Goal: Task Accomplishment & Management: Manage account settings

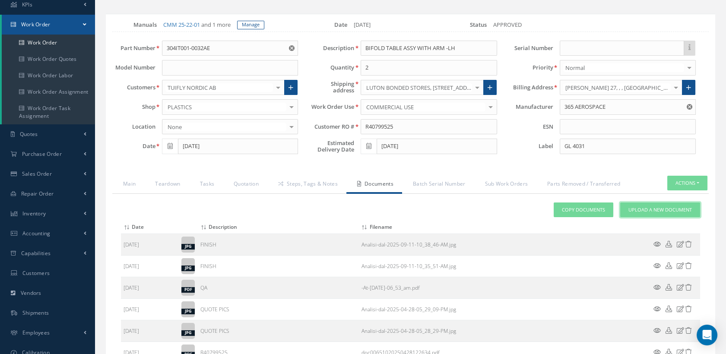
drag, startPoint x: 654, startPoint y: 215, endPoint x: 549, endPoint y: 206, distance: 105.3
click at [653, 214] on span "Upload a New Document" at bounding box center [659, 209] width 63 height 7
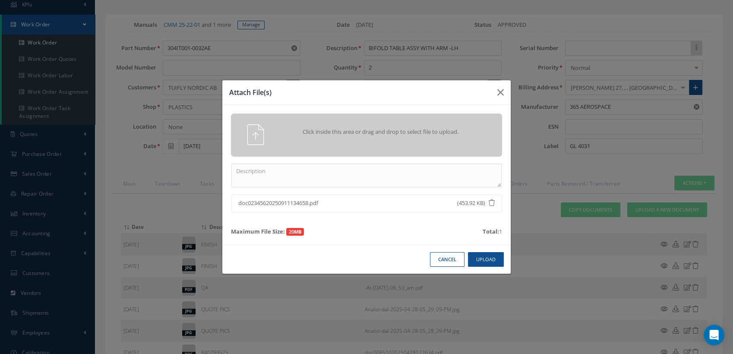
click at [281, 156] on div "Click inside this area or drag and drop to select file to upload." at bounding box center [366, 135] width 271 height 43
click at [270, 175] on textarea at bounding box center [366, 176] width 270 height 24
paste textarea "TO BE CLEANED, INSPECTED AND REPAIRED INCLUDING ANODISING IAW HAECO CABIN SOLUT…"
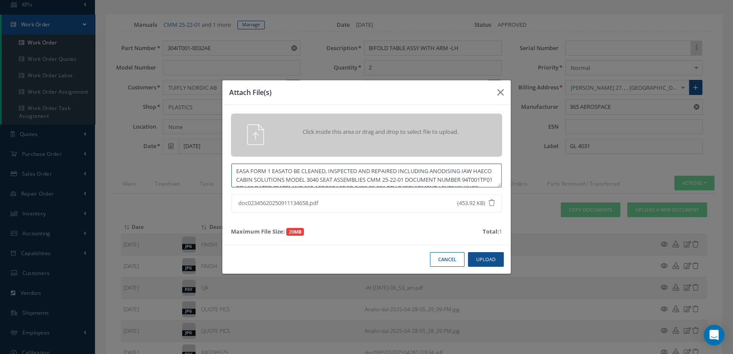
drag, startPoint x: 265, startPoint y: 182, endPoint x: 284, endPoint y: 174, distance: 20.9
click at [281, 174] on textarea "EASA FORM 1 EASATO BE CLEANED, INSPECTED AND REPAIRED INCLUDING ANODISING IAW H…" at bounding box center [366, 176] width 270 height 24
click at [294, 170] on textarea "EASA FORM 1 EASATO BE CLEANED, INSPECTED AND REPAIRED INCLUDING ANODISING IAW H…" at bounding box center [366, 176] width 270 height 24
drag, startPoint x: 319, startPoint y: 167, endPoint x: 287, endPoint y: 168, distance: 31.5
click at [287, 168] on textarea "EASA FORM 1 EASA100021494" at bounding box center [366, 176] width 270 height 24
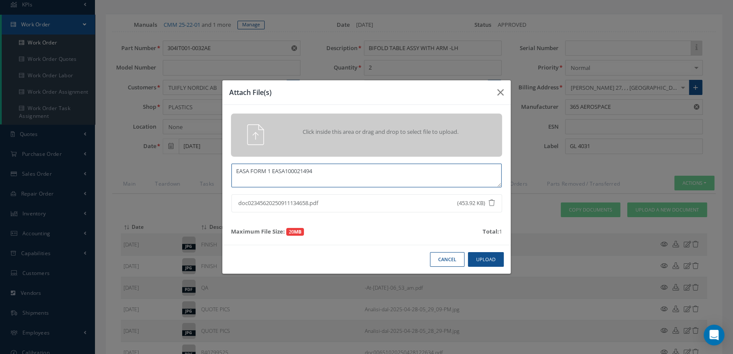
type textarea "EASA FORM 1 EASA100021494"
click at [485, 266] on button "Upload" at bounding box center [486, 259] width 36 height 15
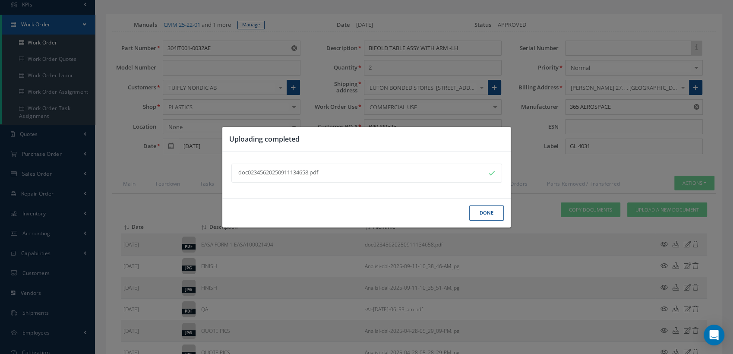
click at [489, 209] on button "Done" at bounding box center [486, 213] width 35 height 15
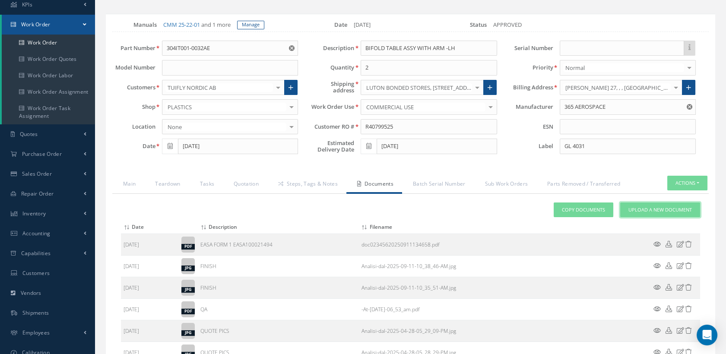
click at [637, 214] on span "Upload a New Document" at bounding box center [659, 209] width 63 height 7
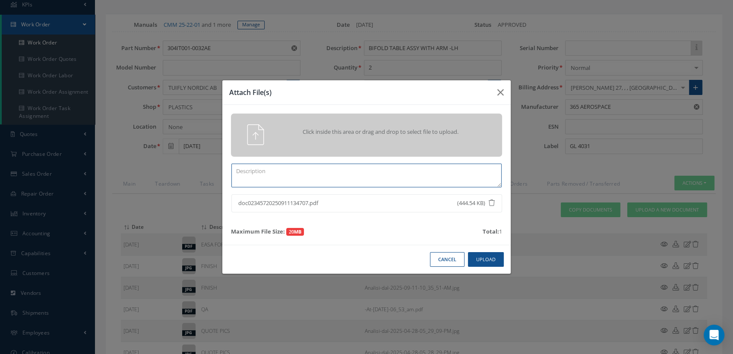
click at [240, 171] on textarea at bounding box center [366, 176] width 270 height 24
paste textarea "100021494"
type textarea "CAA FORM 1 CAA100021494"
drag, startPoint x: 490, startPoint y: 257, endPoint x: 446, endPoint y: 256, distance: 44.1
click at [490, 257] on button "Upload" at bounding box center [486, 259] width 36 height 15
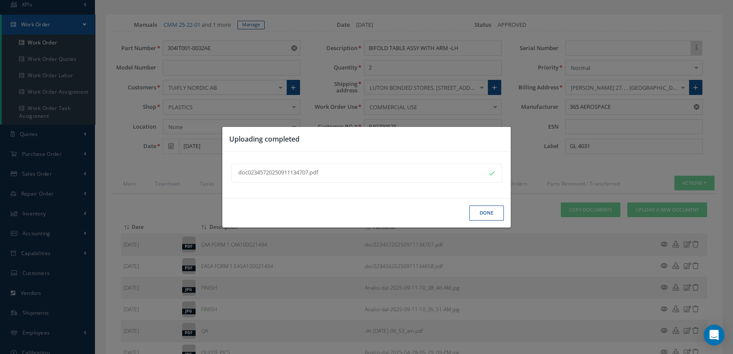
click at [487, 213] on button "Done" at bounding box center [486, 213] width 35 height 15
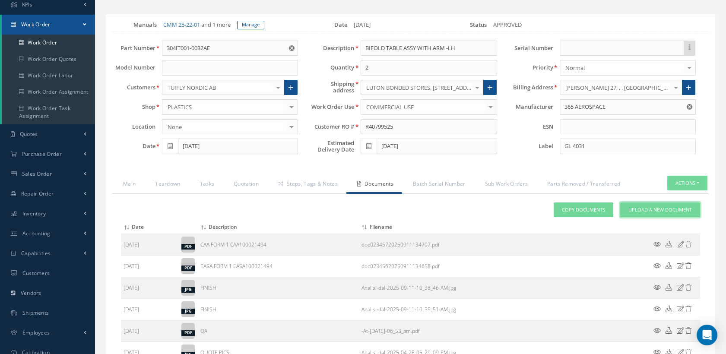
click at [624, 212] on link "Upload a New Document" at bounding box center [660, 210] width 80 height 15
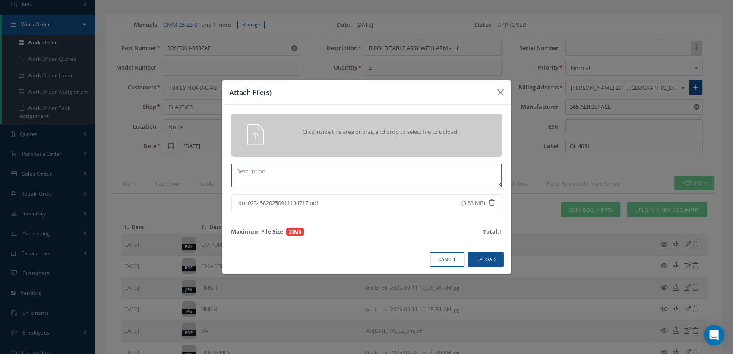
click at [280, 167] on textarea at bounding box center [366, 176] width 270 height 24
type textarea "COMPLETED CASF-019 WORKSHEET"
click at [473, 261] on button "Upload" at bounding box center [486, 259] width 36 height 15
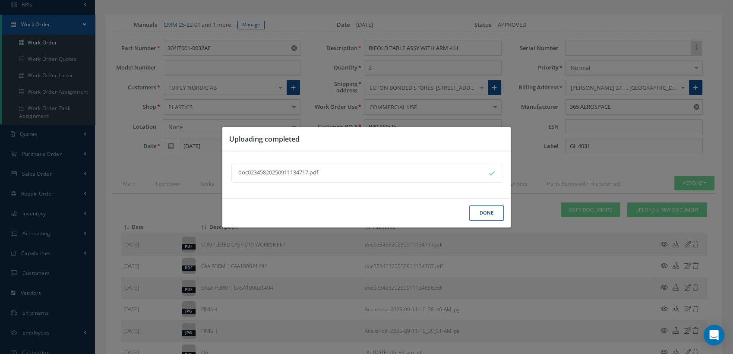
drag, startPoint x: 477, startPoint y: 214, endPoint x: 472, endPoint y: 206, distance: 9.6
click at [477, 214] on button "Done" at bounding box center [486, 213] width 35 height 15
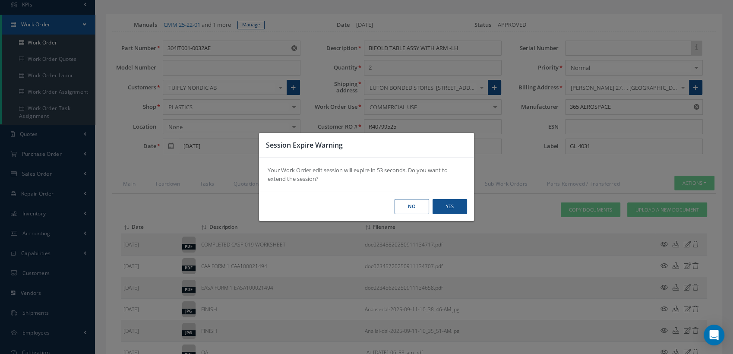
click at [410, 210] on button "No" at bounding box center [412, 206] width 35 height 15
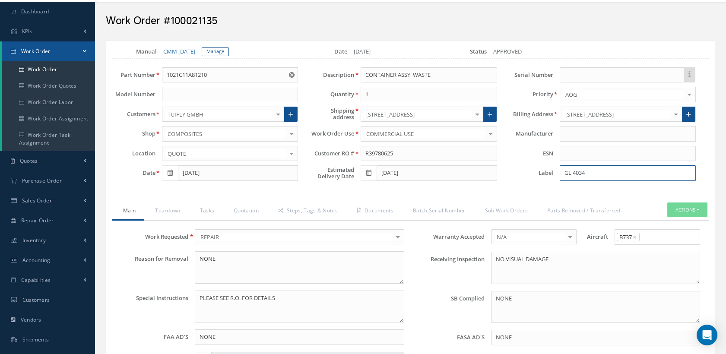
type input "GL 4034"
click at [674, 203] on button "Actions" at bounding box center [687, 210] width 40 height 15
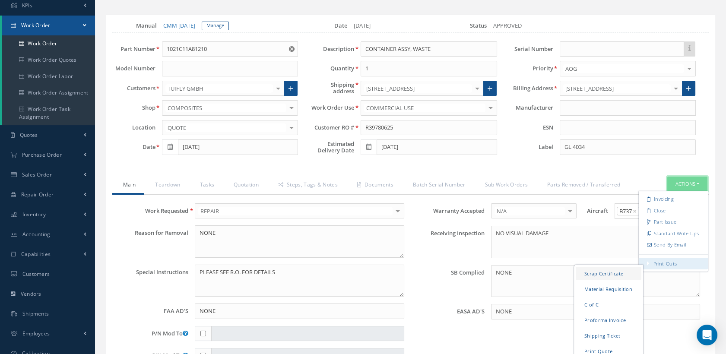
scroll to position [73, 0]
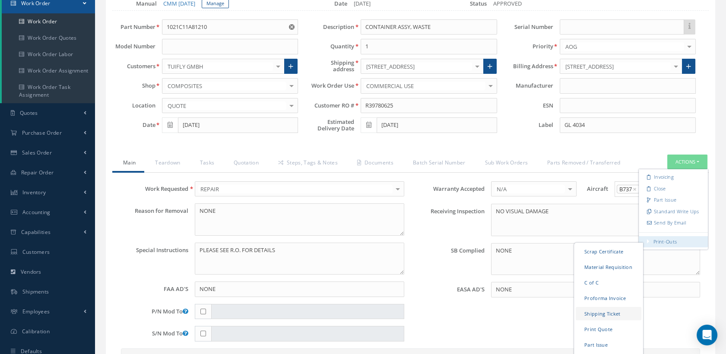
click at [610, 310] on link "Shipping Ticket" at bounding box center [609, 313] width 66 height 13
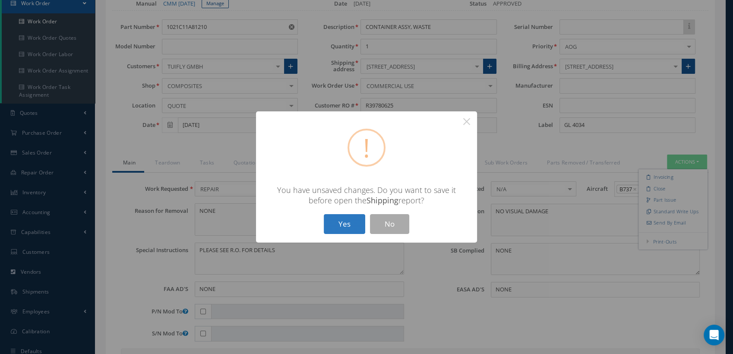
click at [339, 218] on button "Yes" at bounding box center [344, 224] width 41 height 20
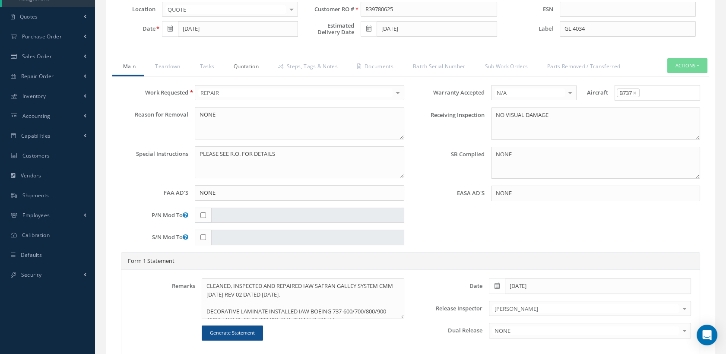
scroll to position [361, 0]
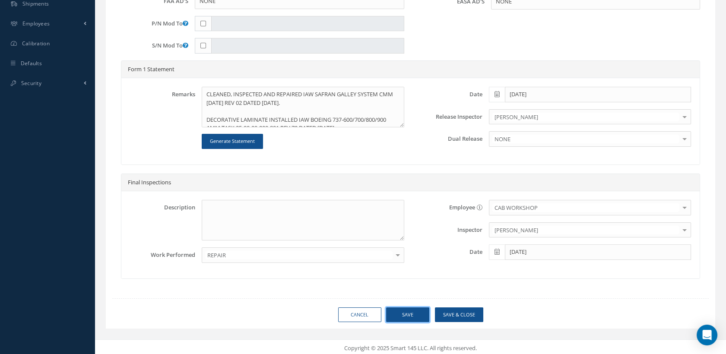
click at [415, 309] on button "Save" at bounding box center [407, 314] width 43 height 15
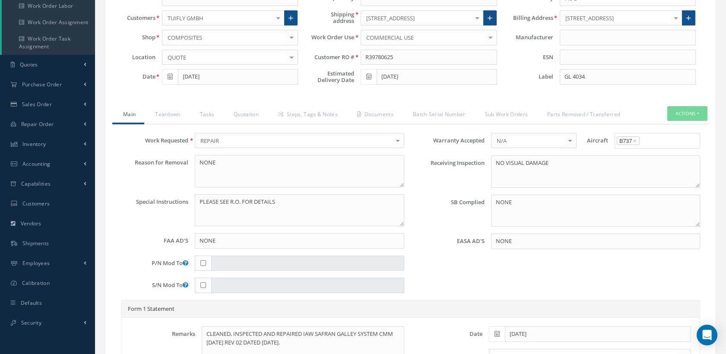
scroll to position [0, 0]
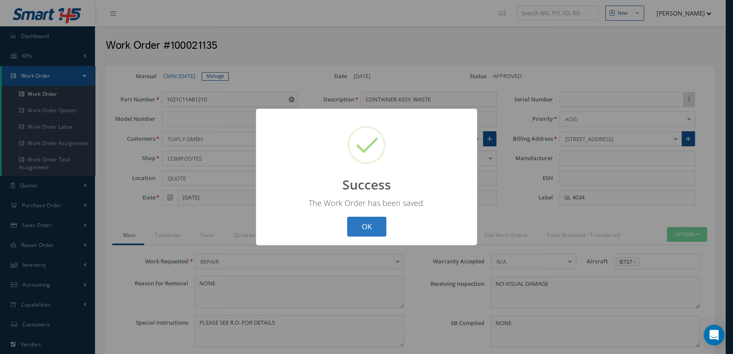
click at [376, 232] on button "OK" at bounding box center [366, 227] width 39 height 20
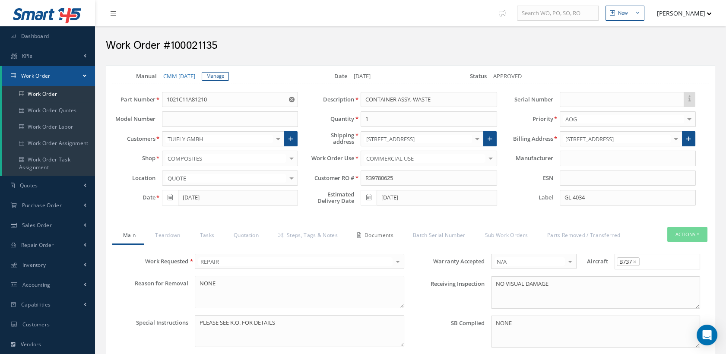
click at [376, 232] on link "Documents" at bounding box center [374, 236] width 56 height 18
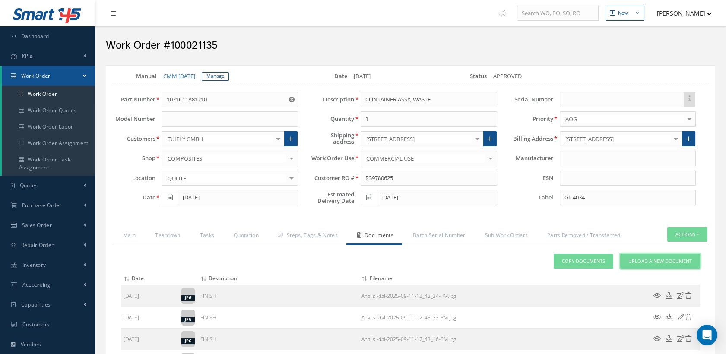
click at [654, 260] on span "Upload a New Document" at bounding box center [659, 261] width 63 height 7
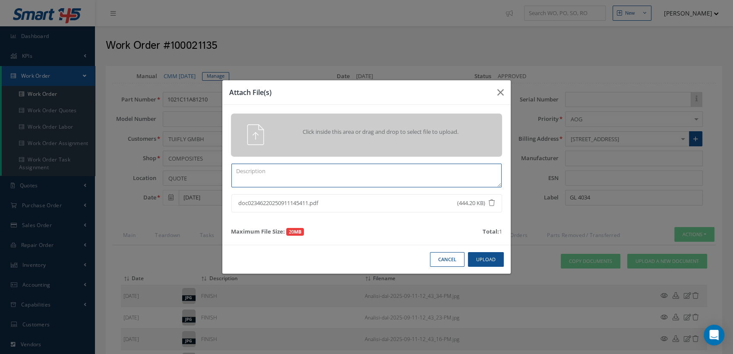
click at [250, 174] on textarea at bounding box center [366, 176] width 270 height 24
paste textarea "100021135"
click at [484, 260] on button "Upload" at bounding box center [486, 259] width 36 height 15
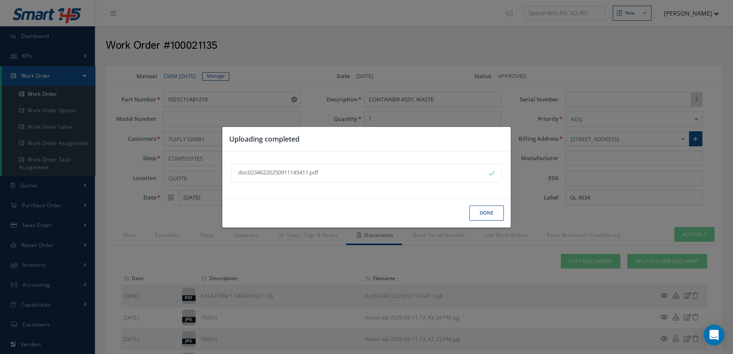
click at [480, 209] on button "Done" at bounding box center [486, 213] width 35 height 15
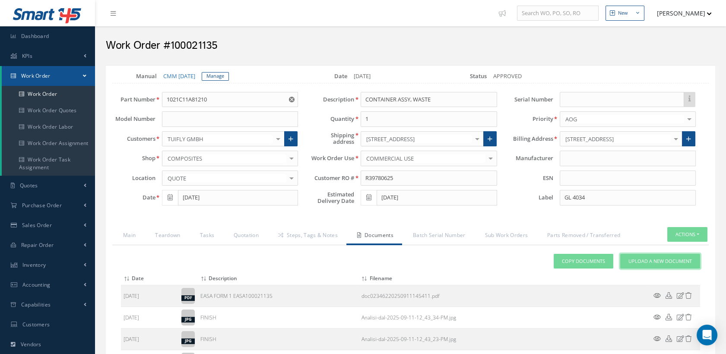
click at [633, 256] on link "Upload a New Document" at bounding box center [660, 261] width 80 height 15
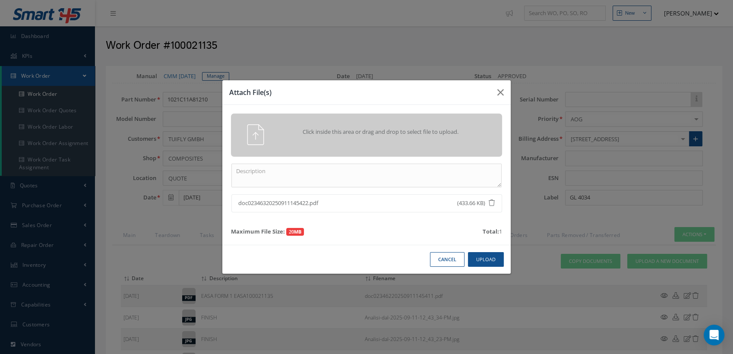
click at [292, 164] on div "Click inside this area or drag and drop to select file to upload. doc0234632025…" at bounding box center [366, 175] width 288 height 140
click at [291, 165] on textarea at bounding box center [366, 176] width 270 height 24
paste textarea "100021135"
click at [485, 260] on button "Upload" at bounding box center [486, 259] width 36 height 15
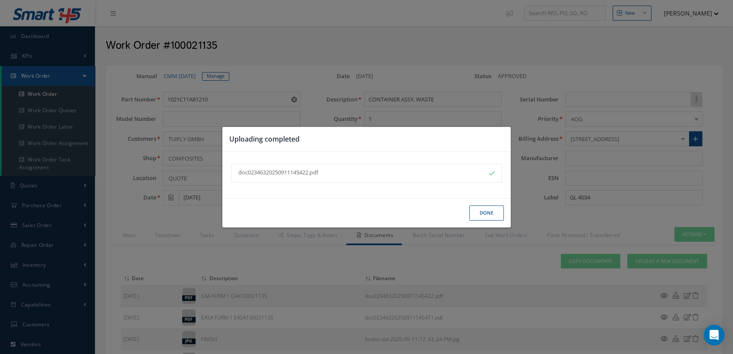
click at [494, 211] on button "Done" at bounding box center [486, 213] width 35 height 15
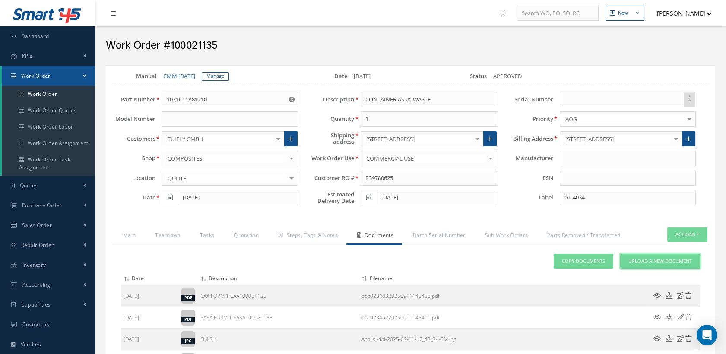
click at [639, 260] on span "Upload a New Document" at bounding box center [659, 261] width 63 height 7
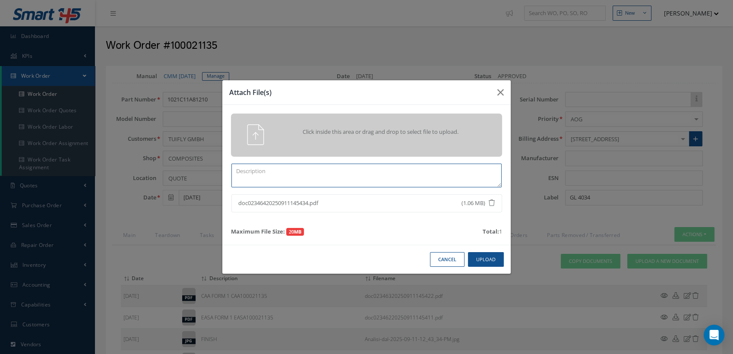
click at [282, 170] on textarea at bounding box center [366, 176] width 270 height 24
type textarea "COMPLETED CASF-020 WORKSHEET"
click at [485, 260] on button "Upload" at bounding box center [486, 259] width 36 height 15
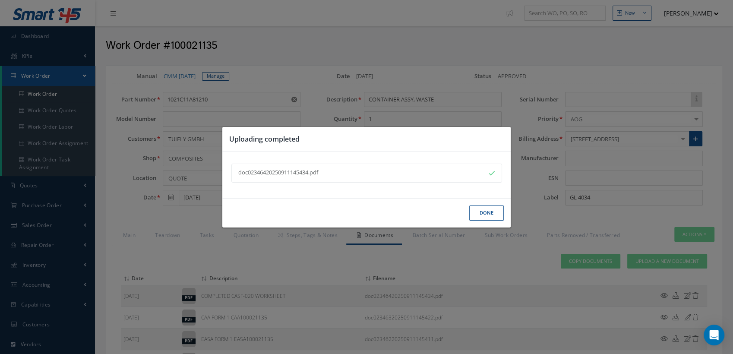
click at [485, 215] on button "Done" at bounding box center [486, 213] width 35 height 15
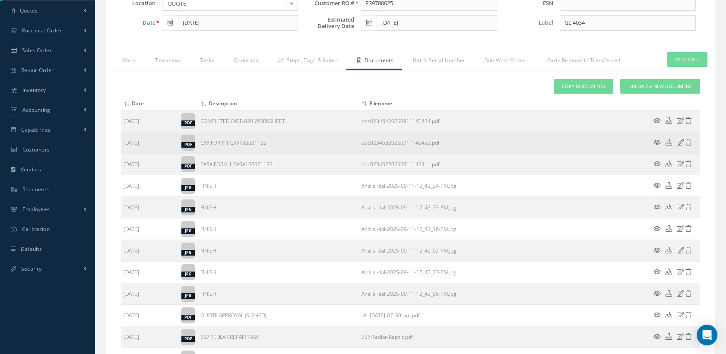
scroll to position [158, 0]
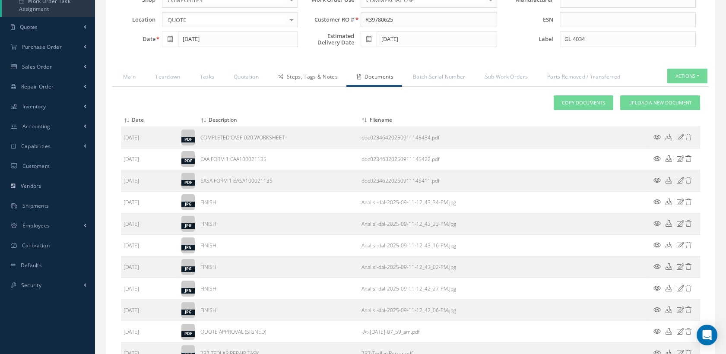
click at [282, 76] on icon at bounding box center [280, 76] width 5 height 5
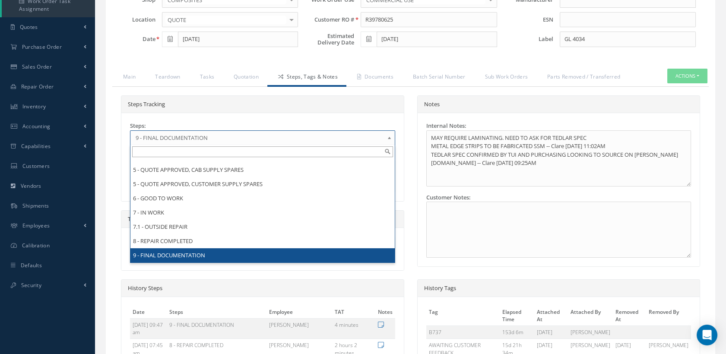
drag, startPoint x: 241, startPoint y: 134, endPoint x: 231, endPoint y: 148, distance: 16.9
click at [241, 134] on span "9 - FINAL DOCUMENTATION" at bounding box center [260, 138] width 248 height 10
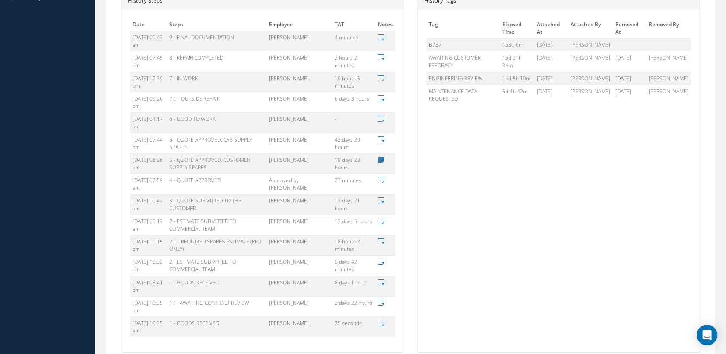
scroll to position [520, 0]
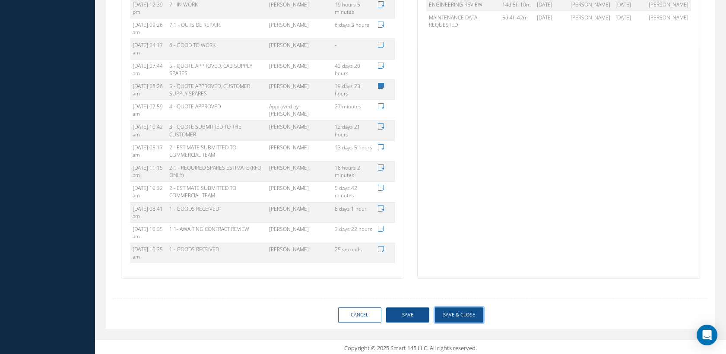
click at [446, 307] on button "Save & Close" at bounding box center [459, 314] width 48 height 15
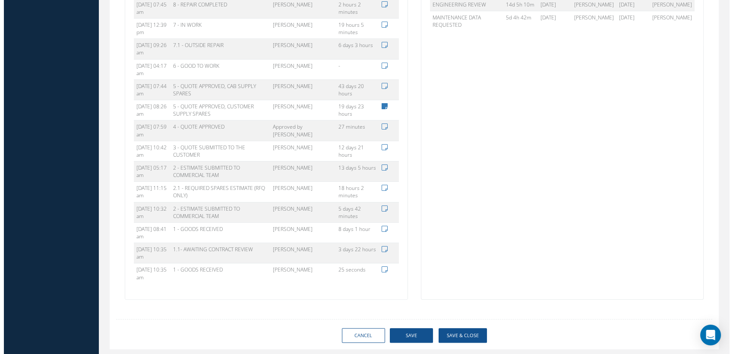
scroll to position [540, 0]
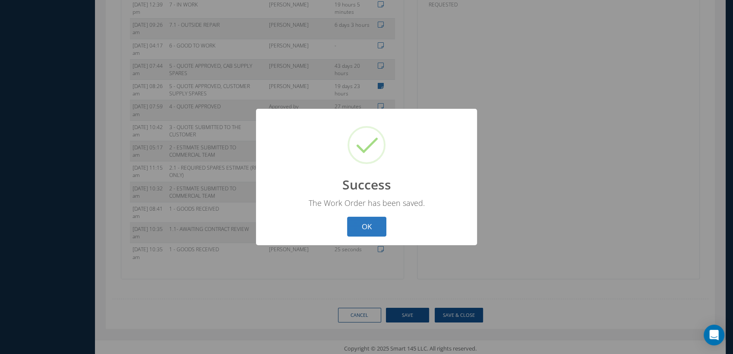
click at [360, 224] on button "OK" at bounding box center [366, 227] width 39 height 20
select select "25"
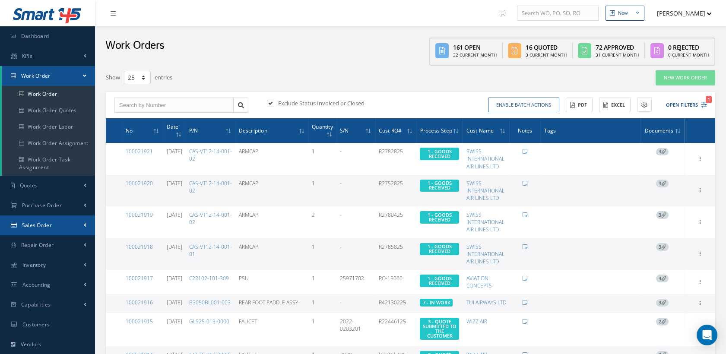
click at [44, 225] on span "Sales Order" at bounding box center [37, 225] width 30 height 7
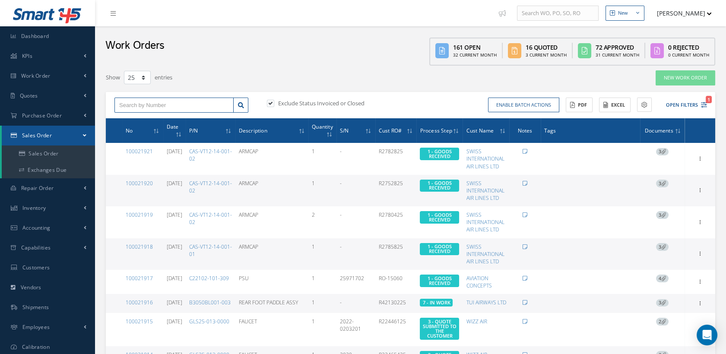
click at [204, 104] on input "text" at bounding box center [173, 106] width 119 height 16
click at [174, 105] on input "text" at bounding box center [173, 106] width 119 height 16
type input "100021860"
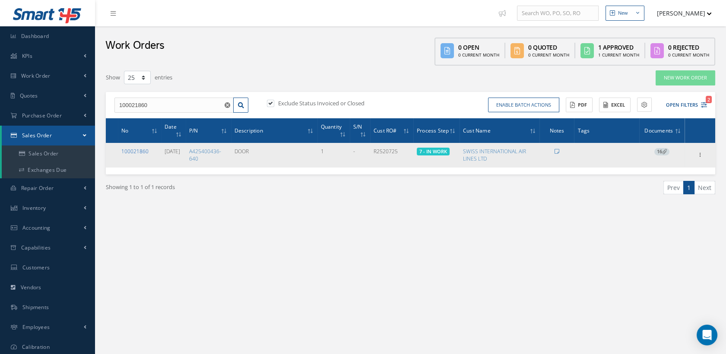
click at [140, 148] on link "100021860" at bounding box center [134, 151] width 27 height 7
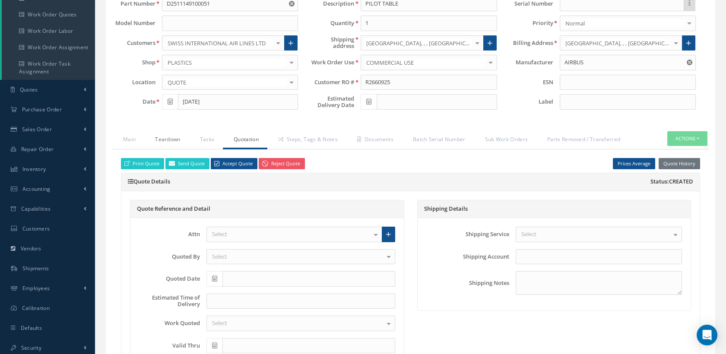
click at [176, 136] on link "Teardown" at bounding box center [166, 140] width 44 height 18
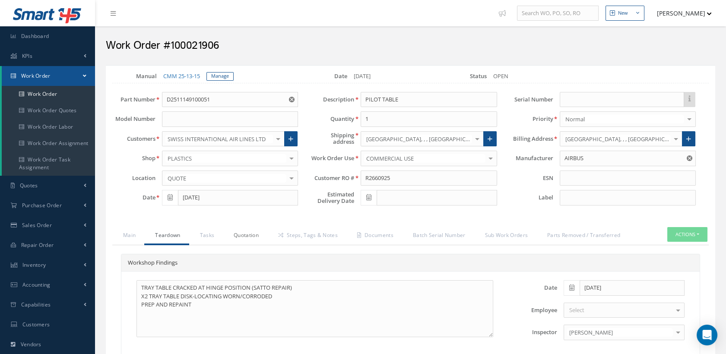
click at [250, 234] on link "Quotation" at bounding box center [245, 236] width 44 height 18
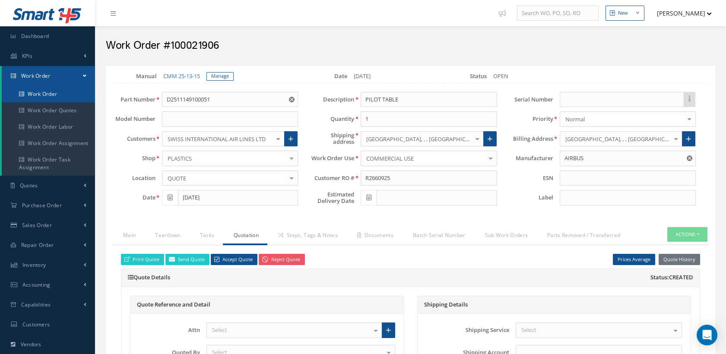
click at [48, 93] on link "Work Order" at bounding box center [48, 94] width 93 height 16
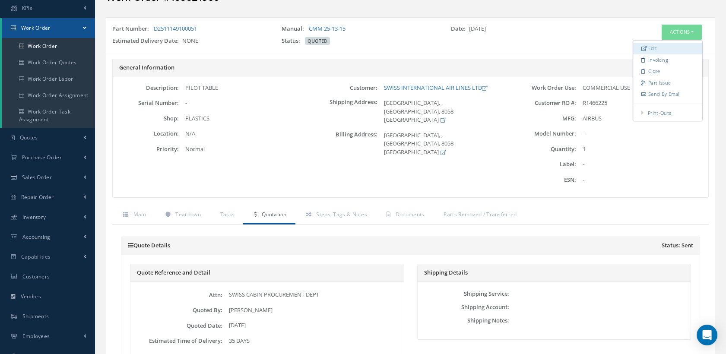
click at [656, 45] on link "Edit" at bounding box center [667, 49] width 69 height 12
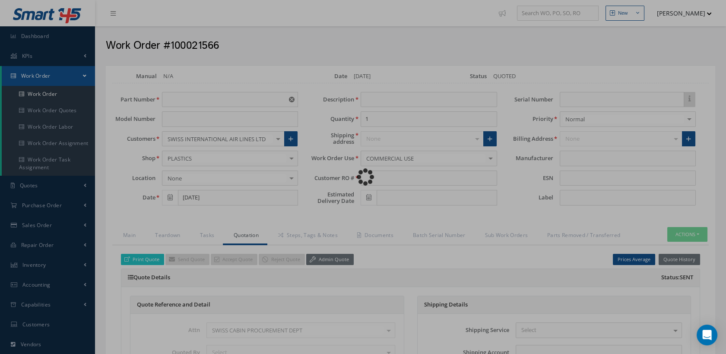
type input "D2511149100051"
type input "[DATE]"
type input "PILOT TABLE"
type input "R1466225"
type input "AIRBUS"
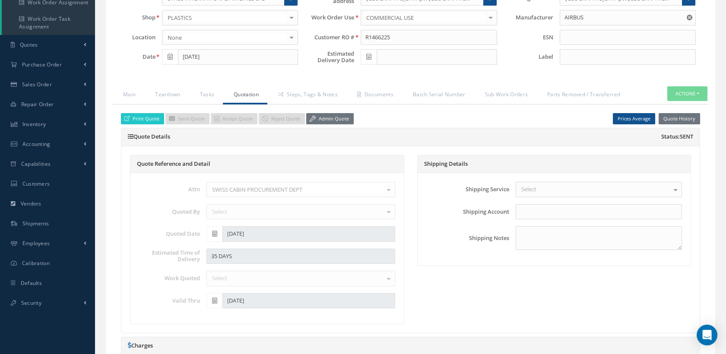
scroll to position [48, 0]
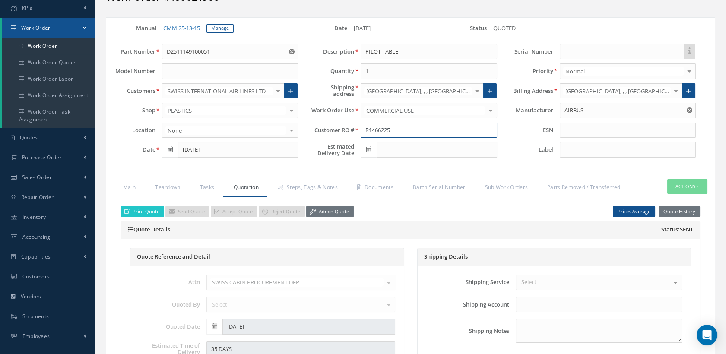
drag, startPoint x: 394, startPoint y: 130, endPoint x: 340, endPoint y: 130, distance: 53.5
click at [340, 130] on div "Customer RO # R1466225" at bounding box center [403, 131] width 199 height 16
click at [172, 185] on link "Teardown" at bounding box center [166, 188] width 44 height 18
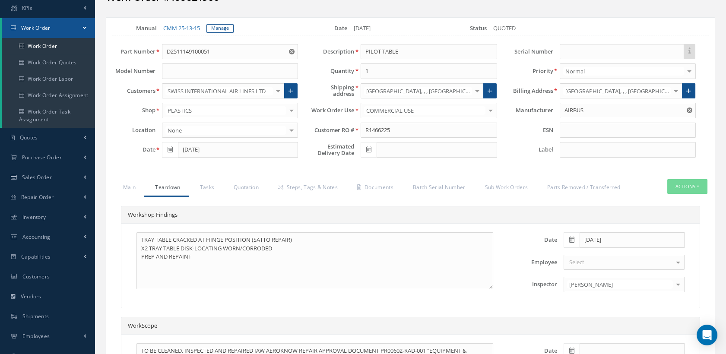
scroll to position [189, 0]
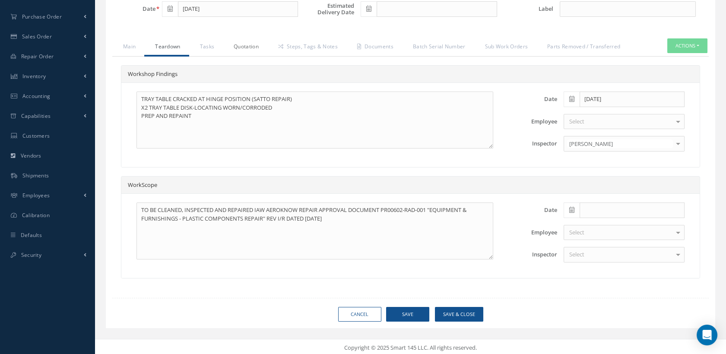
click at [255, 41] on link "Quotation" at bounding box center [245, 47] width 44 height 18
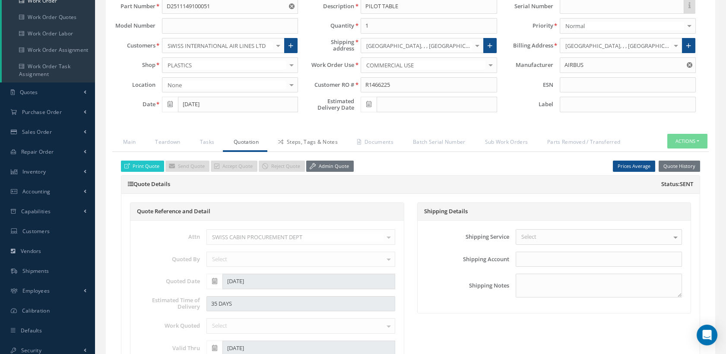
scroll to position [93, 0]
click at [244, 142] on link "Quotation" at bounding box center [245, 143] width 44 height 18
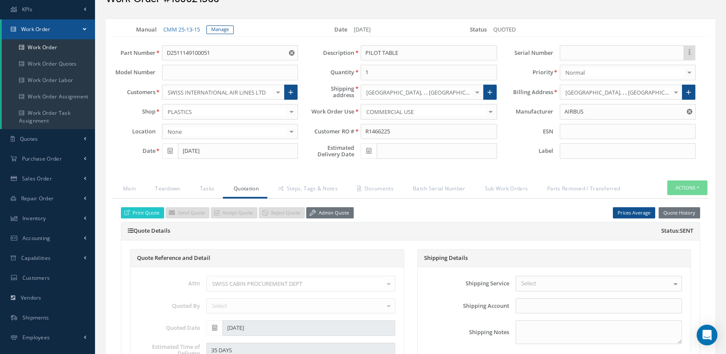
scroll to position [45, 0]
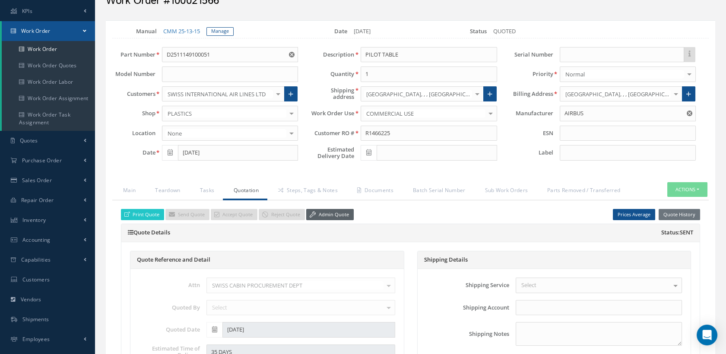
click at [329, 215] on link "Admin Quote" at bounding box center [329, 215] width 47 height 12
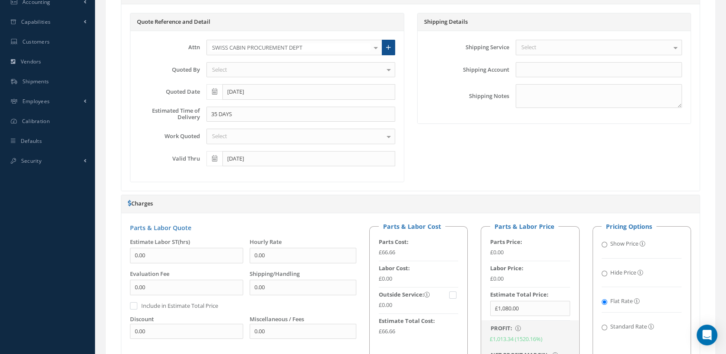
scroll to position [285, 0]
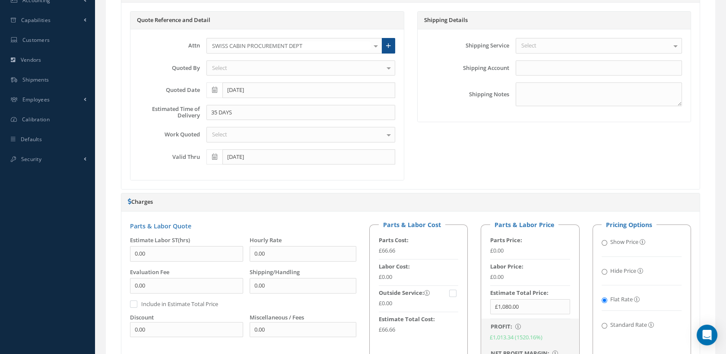
click at [603, 324] on input "Standard Rate" at bounding box center [604, 326] width 6 height 6
radio input "true"
radio input "false"
click at [536, 304] on input "text" at bounding box center [530, 307] width 80 height 16
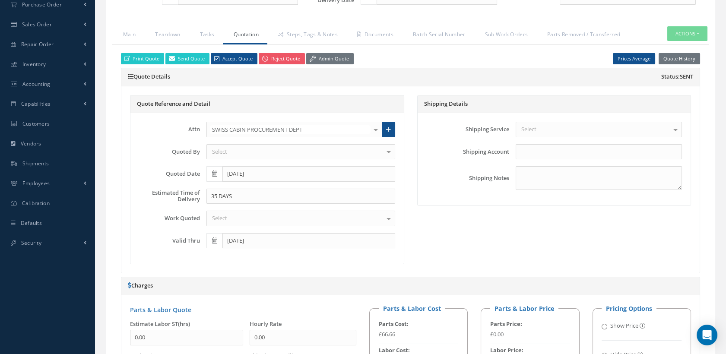
scroll to position [141, 0]
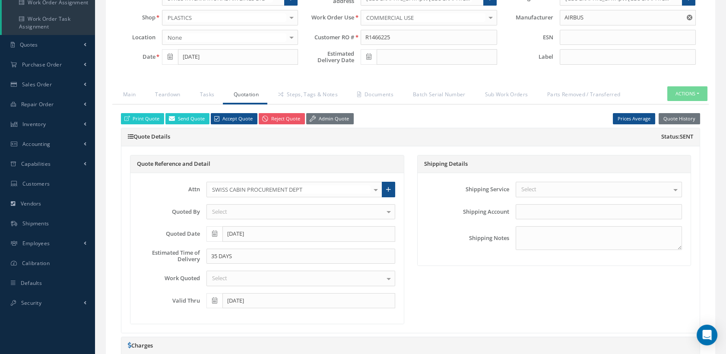
type input "£1,145.00"
click at [314, 275] on div at bounding box center [300, 279] width 189 height 16
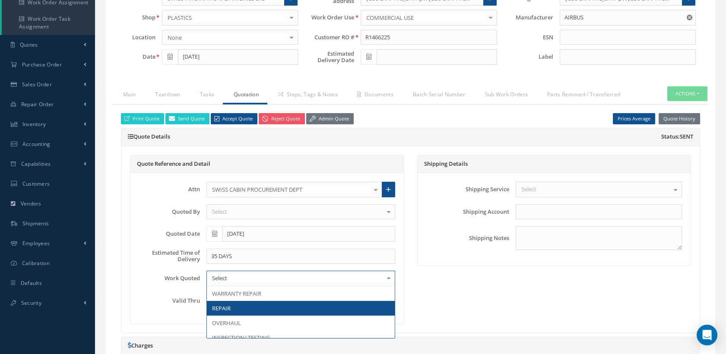
click at [241, 301] on span "REPAIR" at bounding box center [301, 308] width 188 height 15
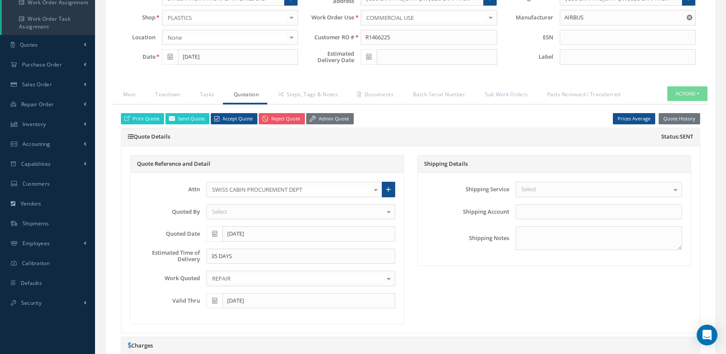
click at [217, 298] on icon at bounding box center [214, 301] width 5 height 6
click at [339, 212] on div "Select" at bounding box center [300, 212] width 189 height 16
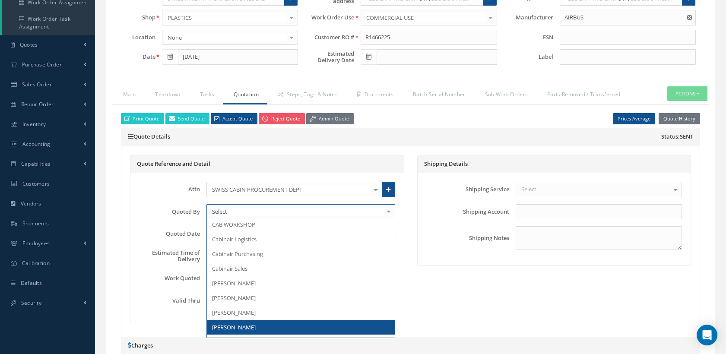
scroll to position [96, 0]
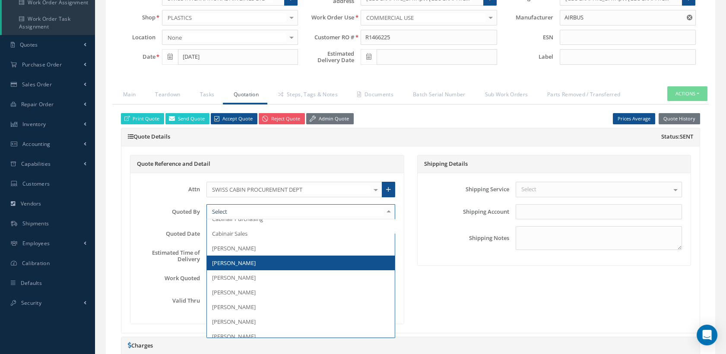
click at [252, 257] on span "[PERSON_NAME]" at bounding box center [301, 263] width 188 height 15
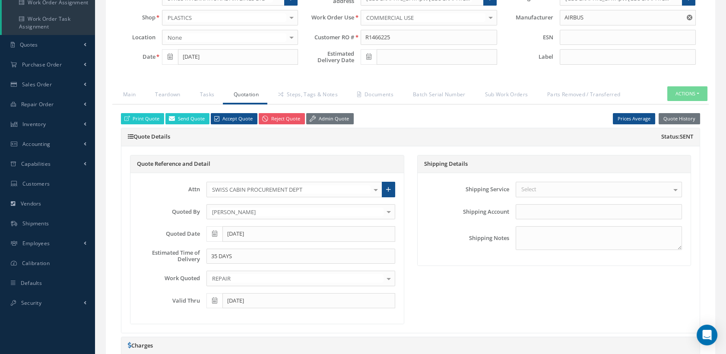
click at [215, 227] on span at bounding box center [214, 234] width 16 height 16
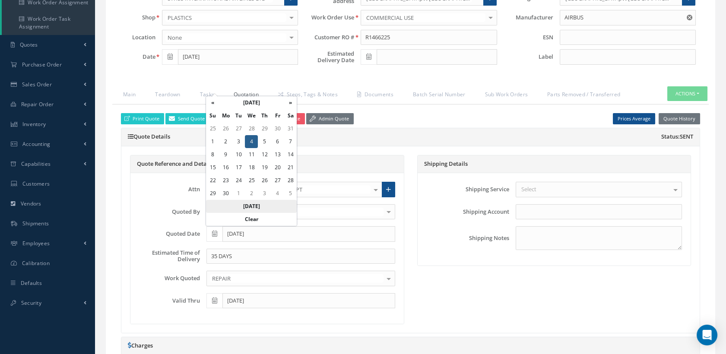
click at [239, 203] on th "Today" at bounding box center [251, 206] width 91 height 13
type input "[DATE]"
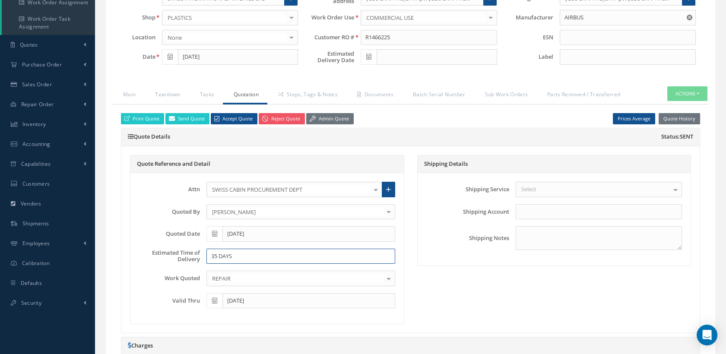
drag, startPoint x: 247, startPoint y: 257, endPoint x: 262, endPoint y: 278, distance: 25.7
click at [200, 254] on div "35 DAYS" at bounding box center [301, 257] width 202 height 16
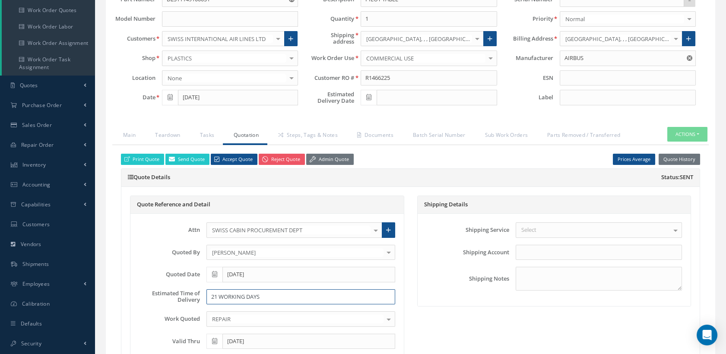
scroll to position [45, 0]
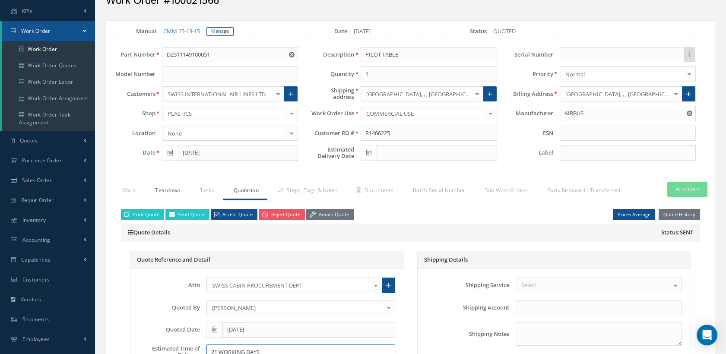
type input "21 WORKING DAYS"
click at [171, 190] on link "Teardown" at bounding box center [166, 191] width 44 height 18
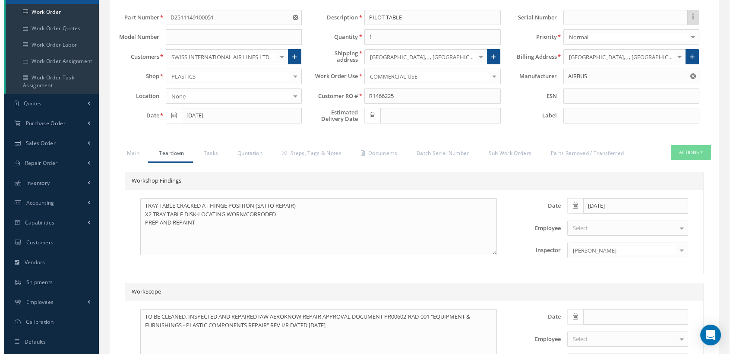
scroll to position [141, 0]
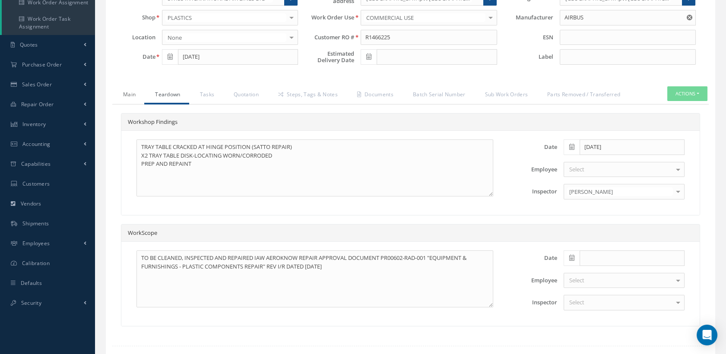
click at [135, 89] on link "Main" at bounding box center [128, 95] width 32 height 18
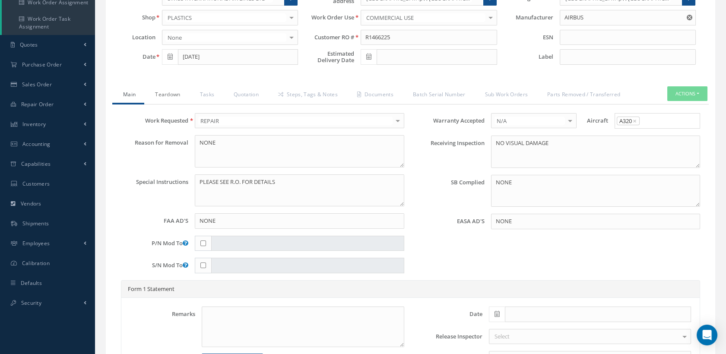
click at [178, 92] on link "Teardown" at bounding box center [166, 95] width 44 height 18
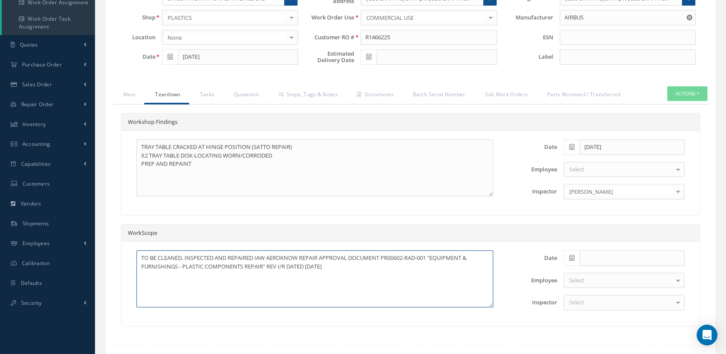
drag, startPoint x: 348, startPoint y: 271, endPoint x: 273, endPoint y: 240, distance: 80.3
click at [127, 256] on div "TO BE CLEANED, INSPECTED AND REPAIRED IAW AEROKNOW REPAIR APPROVAL DOCUMENT PR0…" at bounding box center [314, 283] width 383 height 67
click at [684, 95] on button "Actions" at bounding box center [687, 93] width 40 height 15
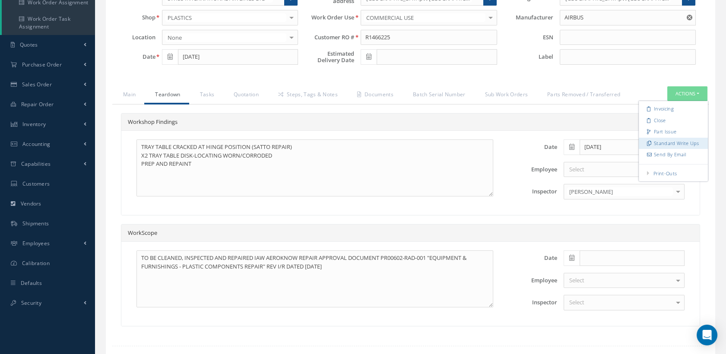
click at [658, 143] on link "Standard Write Ups" at bounding box center [673, 143] width 69 height 12
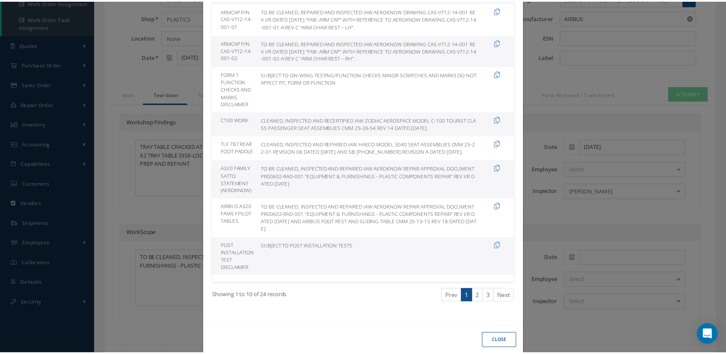
scroll to position [144, 0]
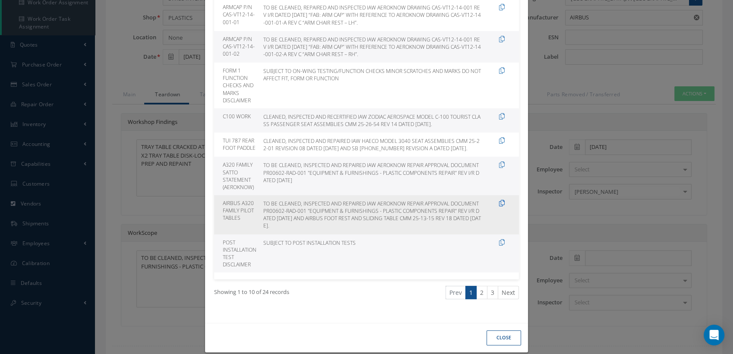
click at [499, 206] on icon at bounding box center [502, 203] width 6 height 6
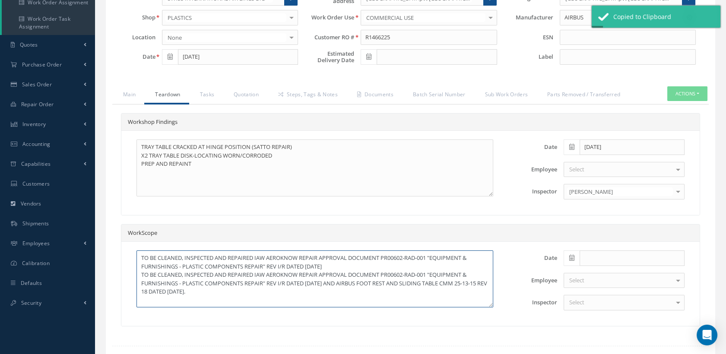
drag, startPoint x: 328, startPoint y: 263, endPoint x: 144, endPoint y: 253, distance: 184.2
click at [144, 253] on textarea "TO BE CLEANED, INSPECTED AND REPAIRED IAW AEROKNOW REPAIR APPROVAL DOCUMENT PR0…" at bounding box center [314, 278] width 357 height 57
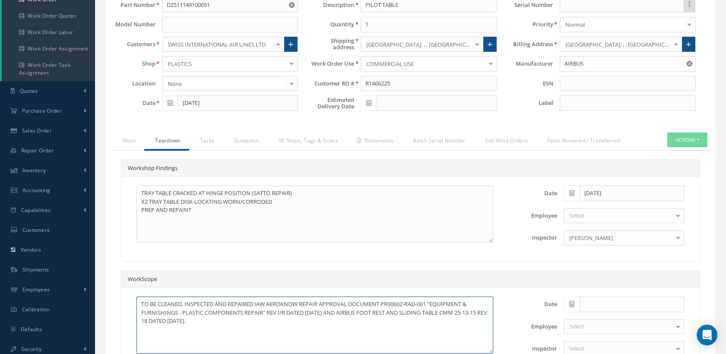
scroll to position [93, 0]
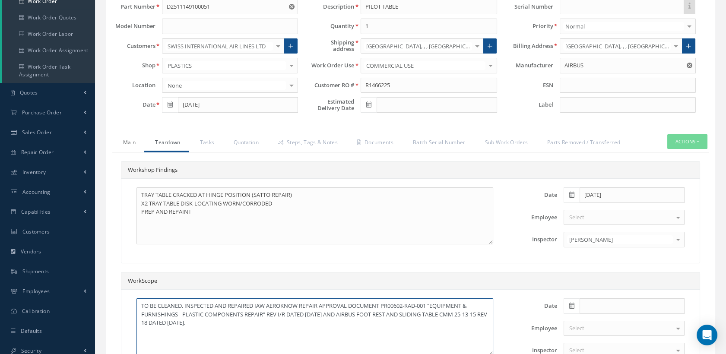
type textarea "TO BE CLEANED, INSPECTED AND REPAIRED IAW AEROKNOW REPAIR APPROVAL DOCUMENT PR0…"
click at [131, 140] on link "Main" at bounding box center [128, 143] width 32 height 18
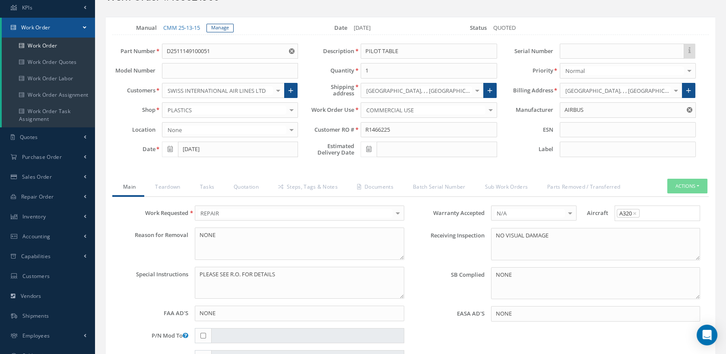
scroll to position [45, 0]
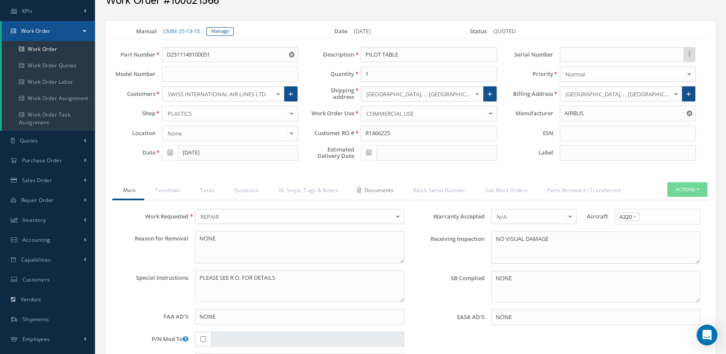
click at [372, 186] on link "Documents" at bounding box center [374, 191] width 56 height 18
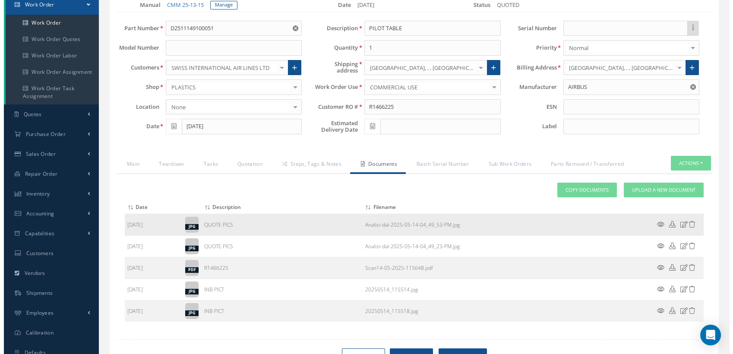
scroll to position [93, 0]
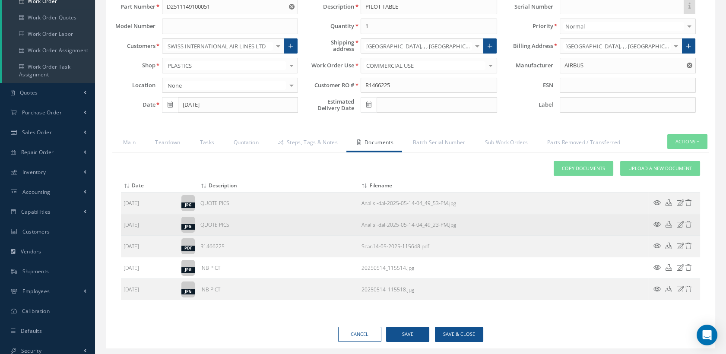
click at [657, 222] on icon at bounding box center [656, 224] width 7 height 6
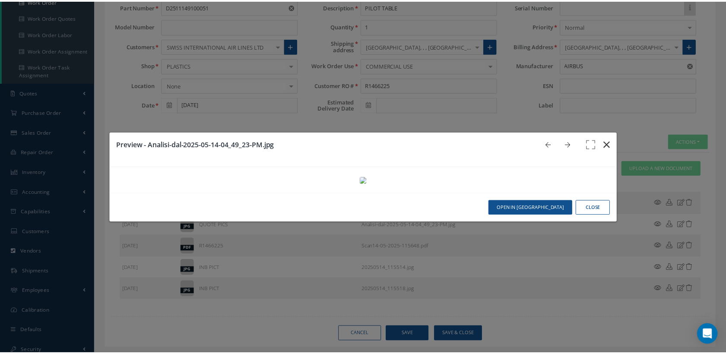
scroll to position [0, 0]
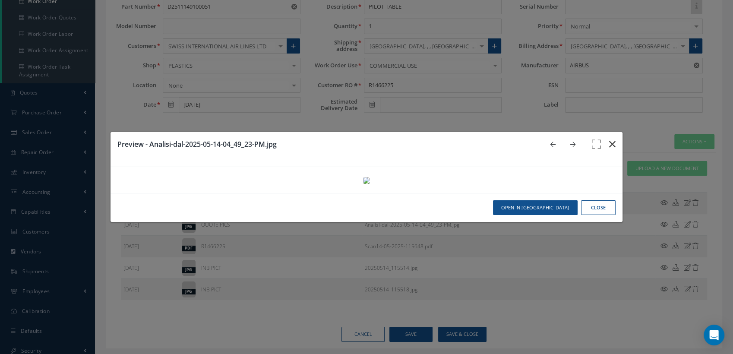
click at [611, 132] on button "button" at bounding box center [612, 144] width 20 height 24
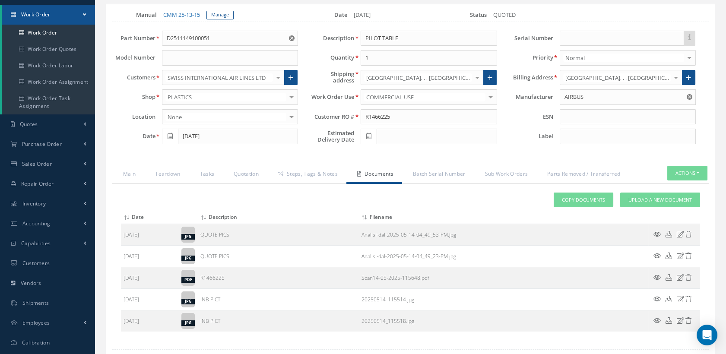
scroll to position [45, 0]
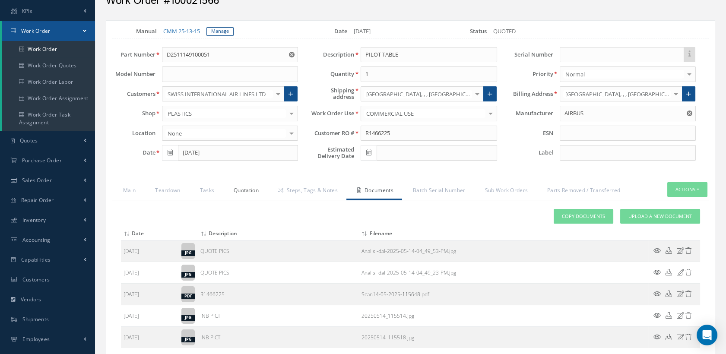
click at [259, 190] on link "Quotation" at bounding box center [245, 191] width 44 height 18
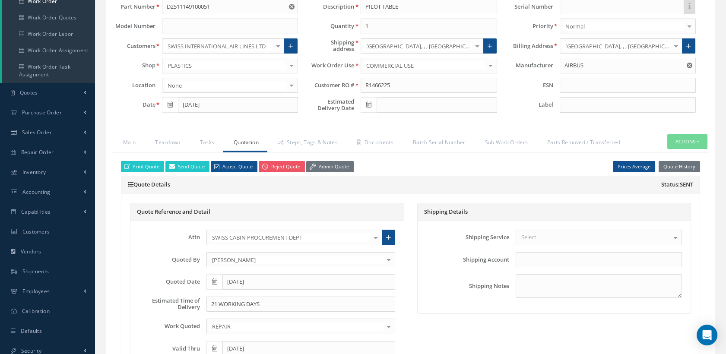
scroll to position [141, 0]
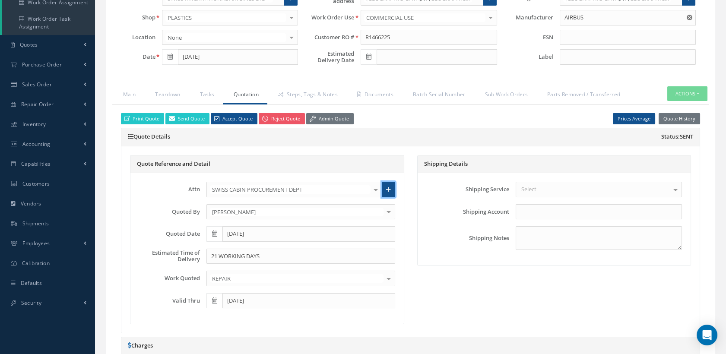
click at [382, 185] on link at bounding box center [388, 190] width 13 height 16
radio input "true"
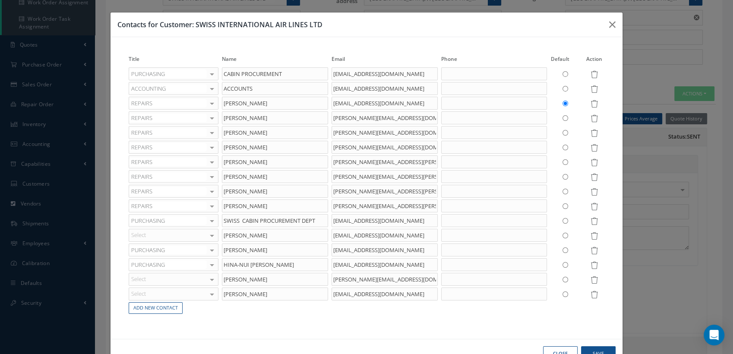
click at [543, 348] on button "Close" at bounding box center [560, 353] width 35 height 15
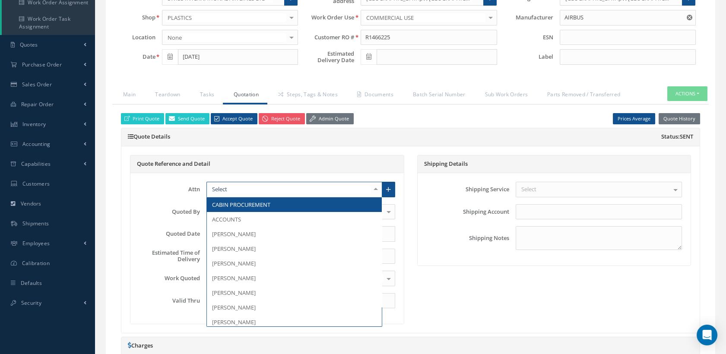
click at [377, 186] on div at bounding box center [376, 189] width 12 height 14
click at [247, 202] on span "CABIN PROCUREMENT" at bounding box center [241, 205] width 58 height 8
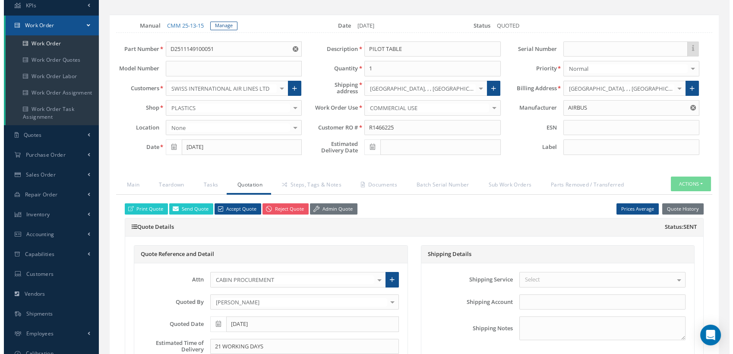
scroll to position [50, 0]
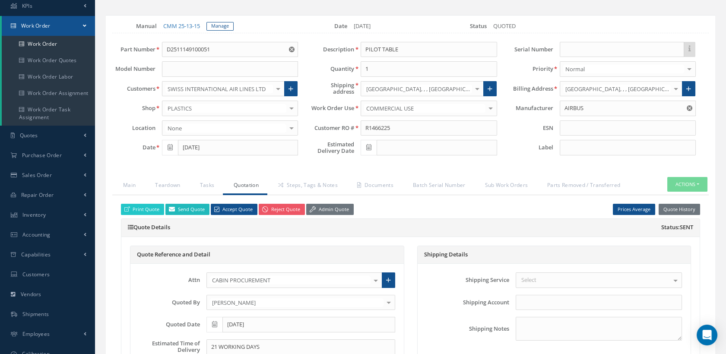
click at [199, 206] on link "Send Quote" at bounding box center [187, 210] width 44 height 12
type input "Quotation for WO #:100021566, Customer RO #:R1466225"
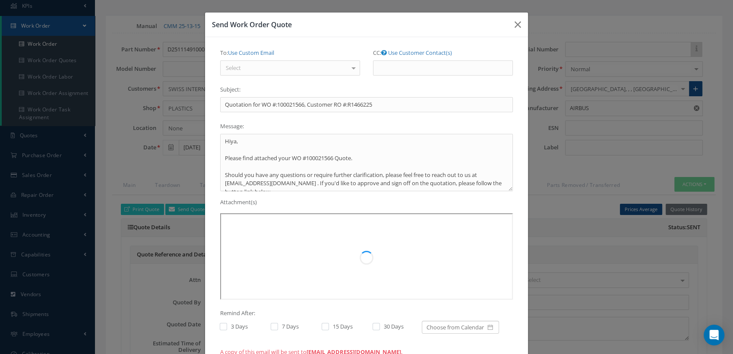
click at [279, 70] on div "Select" at bounding box center [290, 68] width 140 height 16
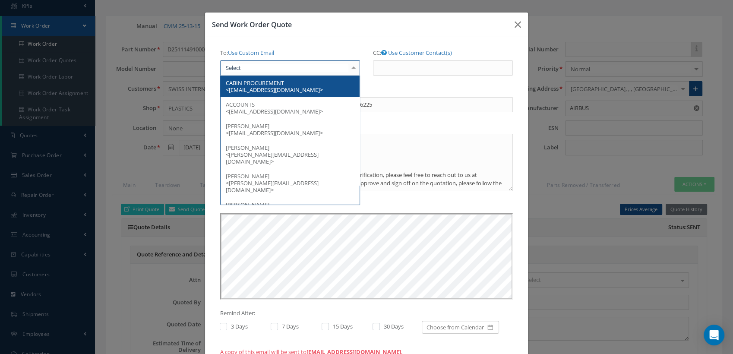
scroll to position [0, 0]
click at [266, 85] on span "CABIN PROCUREMENT <cabin.procurement@swiss.com>" at bounding box center [274, 86] width 97 height 15
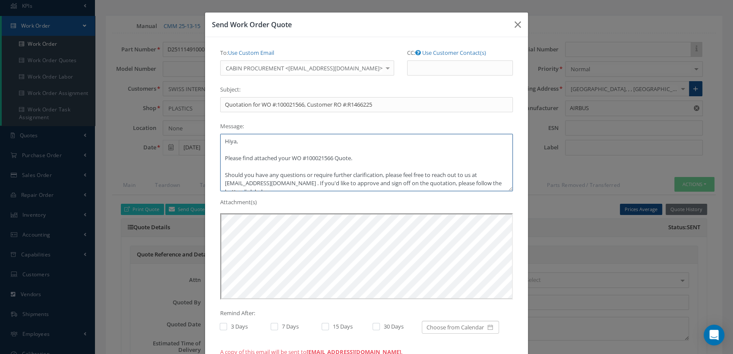
drag, startPoint x: 249, startPoint y: 144, endPoint x: 200, endPoint y: 144, distance: 48.8
click at [200, 144] on div "Send Work Order Quote To: Use Custom Email CABIN PROCUREMENT <cabin.procurement…" at bounding box center [366, 177] width 733 height 354
click at [296, 182] on textarea "Good afternoon, Please find attached your WO #100021566 Quote. Should you have …" at bounding box center [366, 162] width 293 height 57
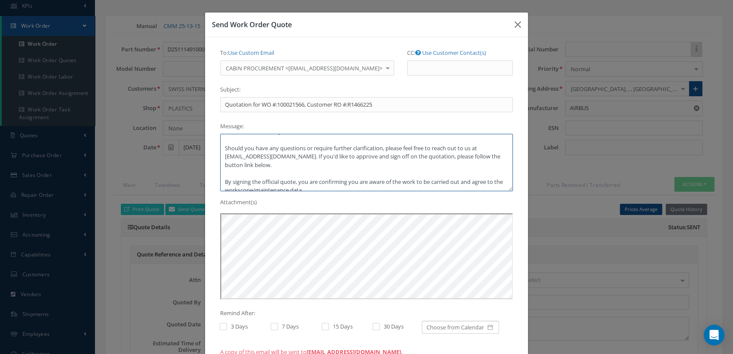
scroll to position [48, 0]
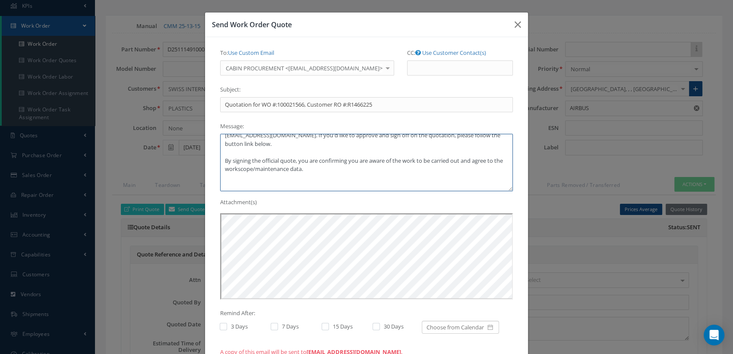
drag, startPoint x: 325, startPoint y: 169, endPoint x: 206, endPoint y: 158, distance: 119.7
click at [206, 158] on div "To: Use Custom Email CABIN PROCUREMENT <cabin.procurement@swiss.com> CABIN PROC…" at bounding box center [366, 202] width 323 height 331
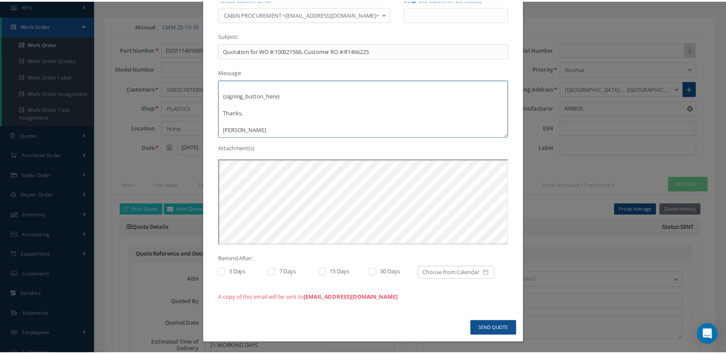
scroll to position [55, 0]
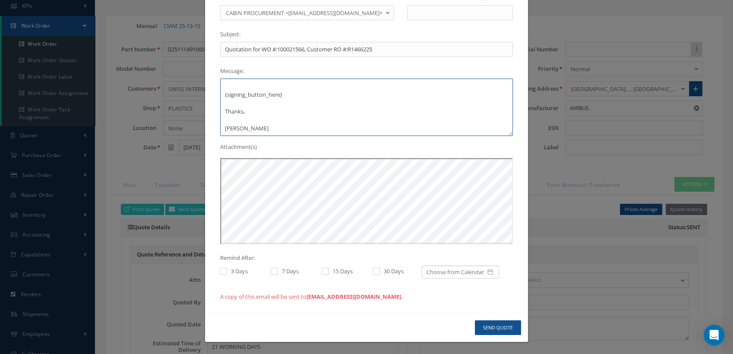
type textarea "Good afternoon, Please find attached your WO #100021566 Quote. Should you have …"
click at [503, 326] on button "Send Quote" at bounding box center [498, 327] width 46 height 15
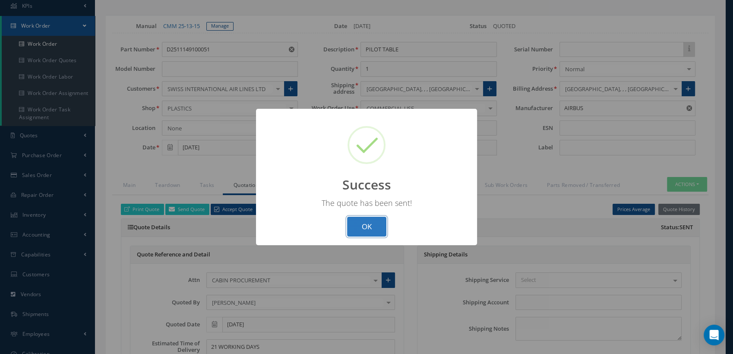
click at [366, 231] on button "OK" at bounding box center [366, 227] width 39 height 20
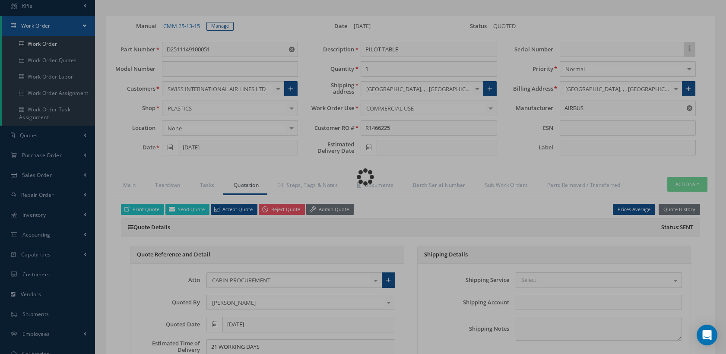
type input "£1,145"
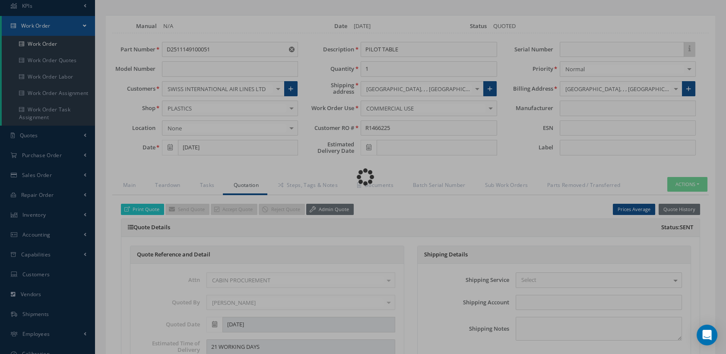
type input "AIRBUS"
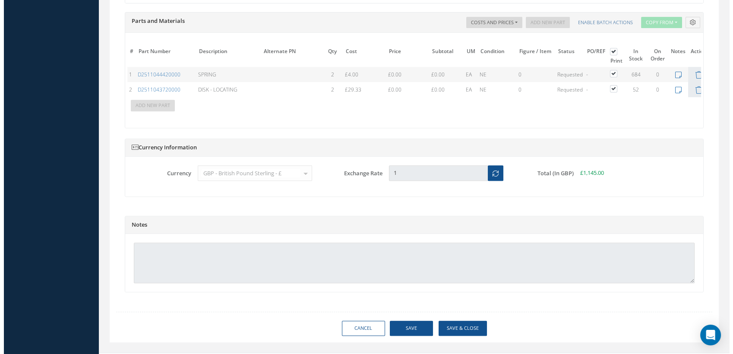
scroll to position [818, 0]
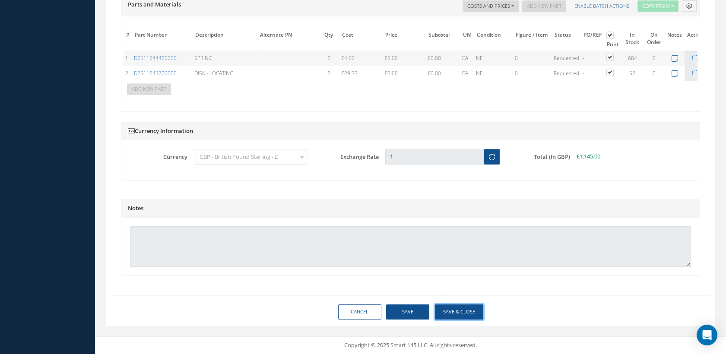
click at [461, 313] on button "Save & Close" at bounding box center [459, 311] width 48 height 15
type input "AIRBUS"
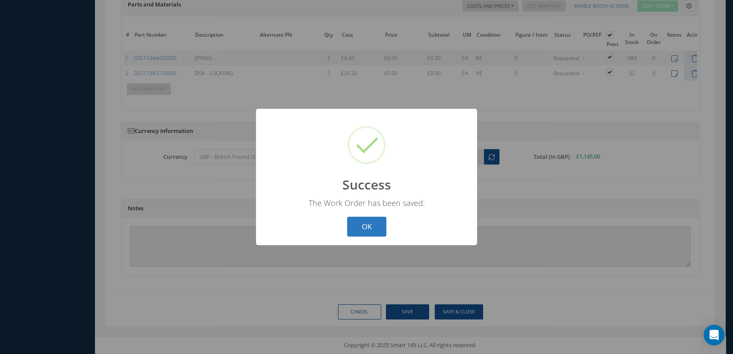
click at [373, 226] on button "OK" at bounding box center [366, 227] width 39 height 20
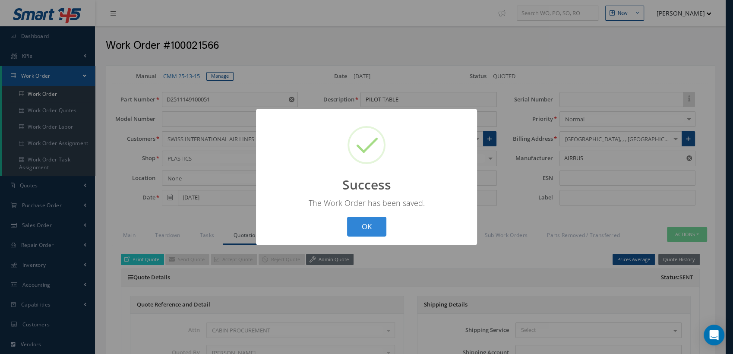
select select "25"
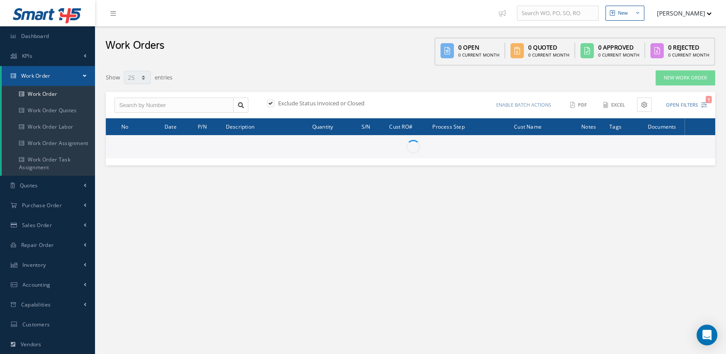
select select "25"
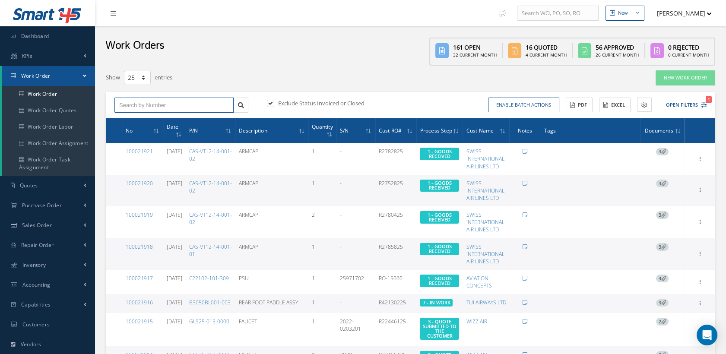
click at [156, 104] on input "text" at bounding box center [173, 106] width 119 height 16
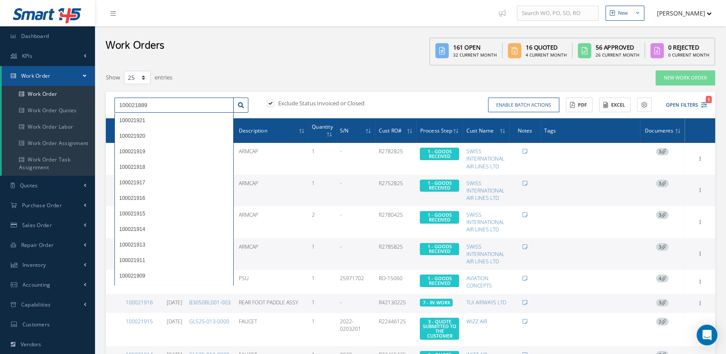
type input "100021889"
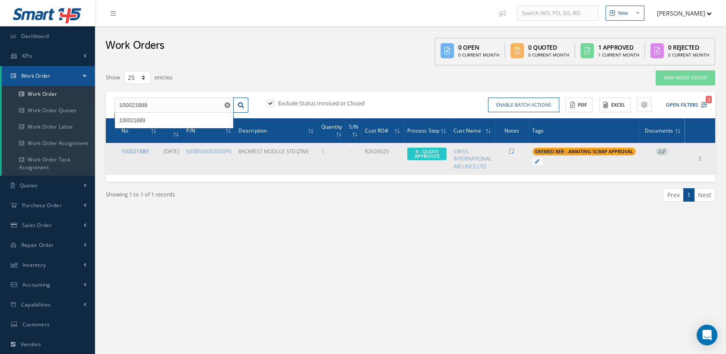
click at [132, 148] on link "100021889" at bounding box center [134, 151] width 27 height 7
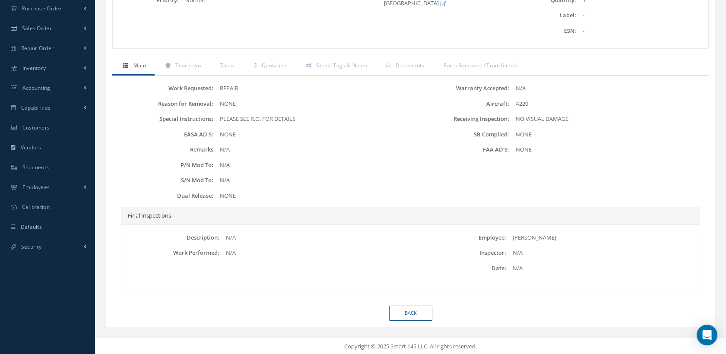
scroll to position [53, 0]
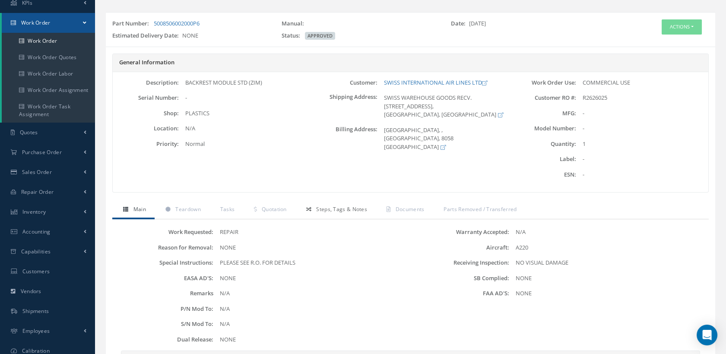
click at [329, 206] on span "Steps, Tags & Notes" at bounding box center [341, 209] width 51 height 7
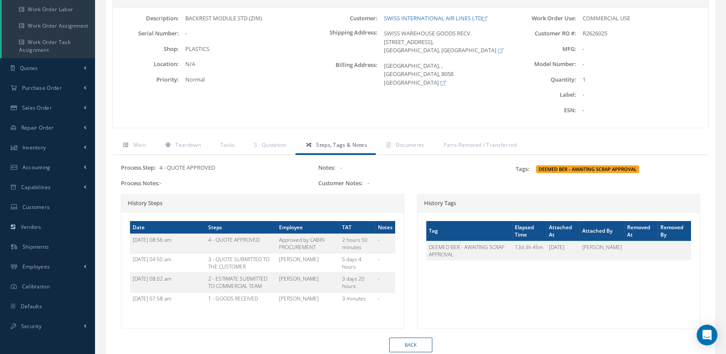
scroll to position [101, 0]
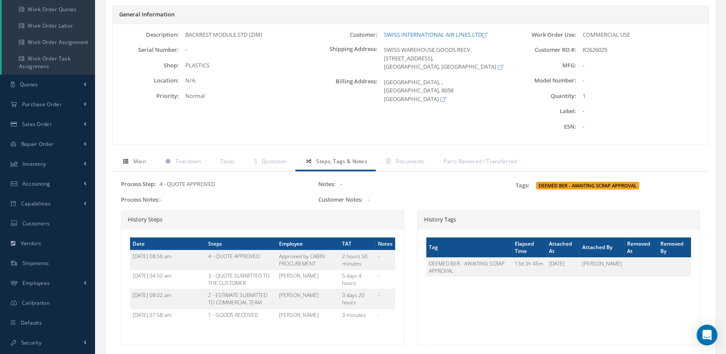
click at [136, 158] on span "Main" at bounding box center [139, 161] width 13 height 7
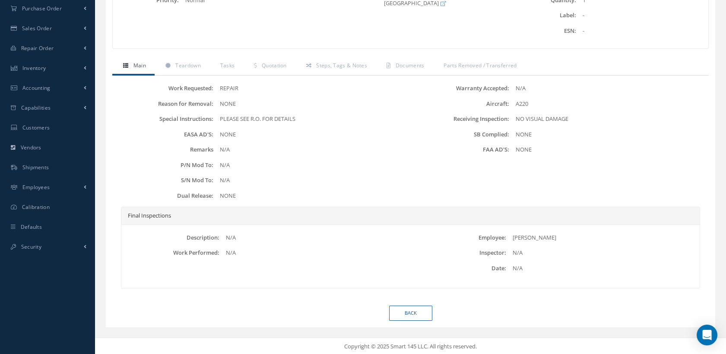
scroll to position [5, 0]
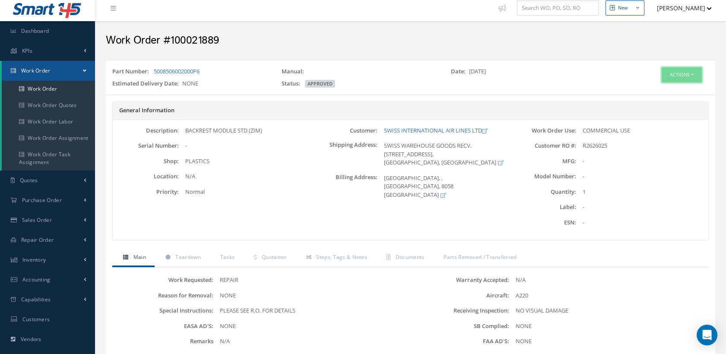
click at [672, 78] on button "Actions" at bounding box center [681, 74] width 40 height 15
click at [653, 88] on link "Edit" at bounding box center [667, 91] width 69 height 12
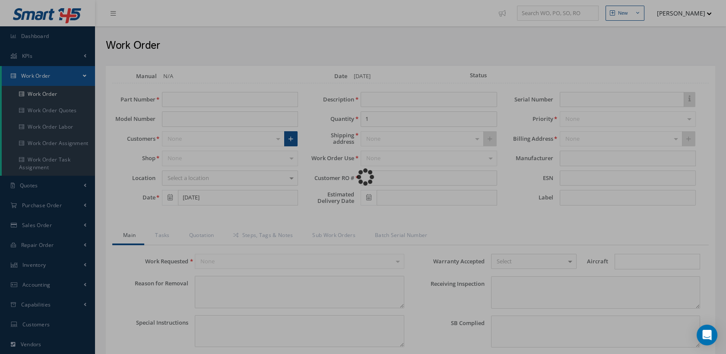
type input "5008506002000P6"
type input "[DATE]"
type input "BACKREST MODULE STD (ZIM)"
type input "R2626025"
type textarea "NONE"
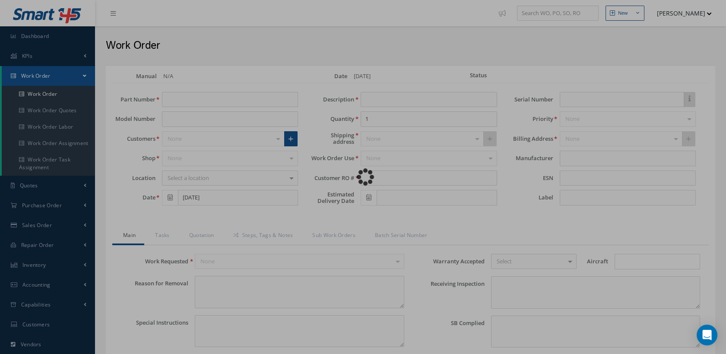
type textarea "PLEASE SEE R.O. FOR DETAILS"
type input "NONE"
type textarea "NO VISUAL DAMAGE"
type textarea "NONE"
type input "NONE"
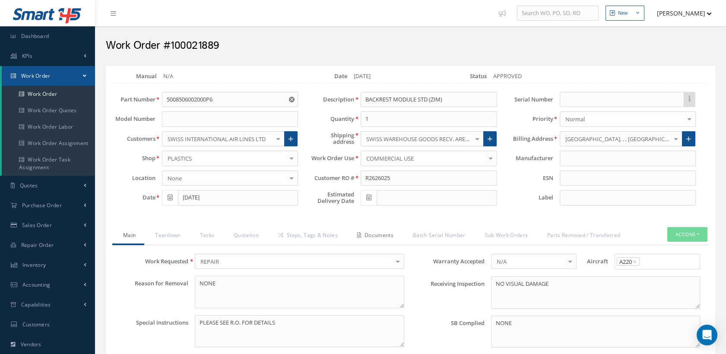
click at [383, 236] on link "Documents" at bounding box center [374, 236] width 56 height 18
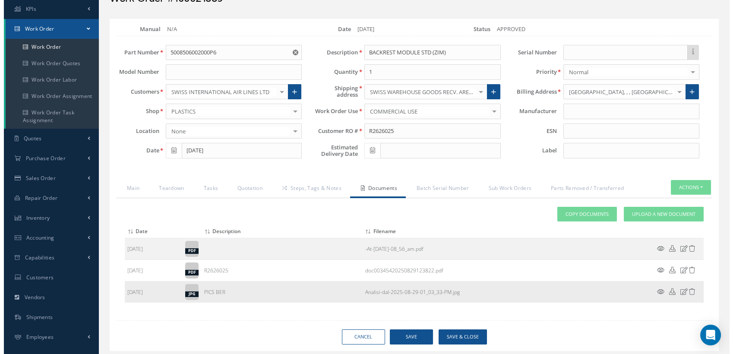
scroll to position [99, 0]
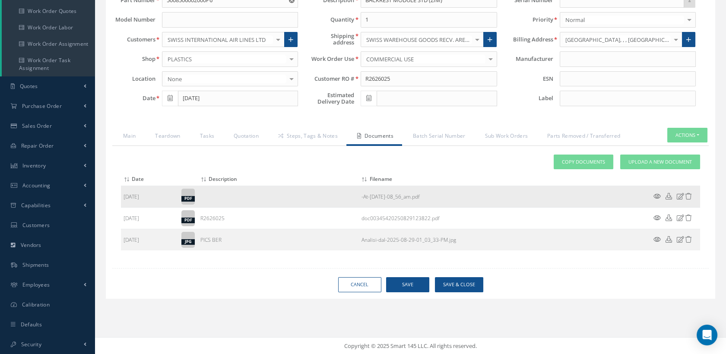
click at [679, 196] on icon at bounding box center [680, 196] width 7 height 6
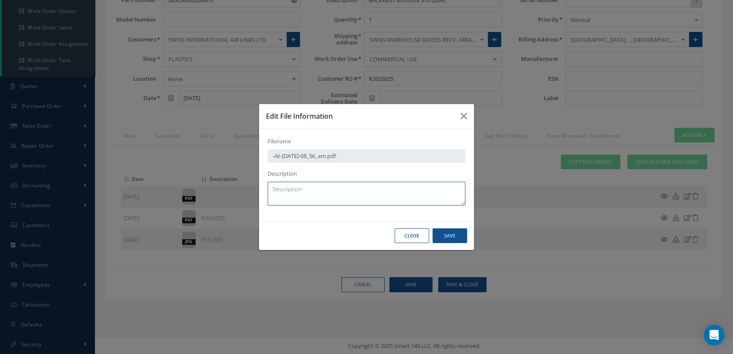
click at [284, 201] on textarea at bounding box center [367, 194] width 198 height 24
type textarea "s"
type textarea "SCRAP APPROVAL"
click at [460, 233] on button "Save" at bounding box center [450, 235] width 35 height 15
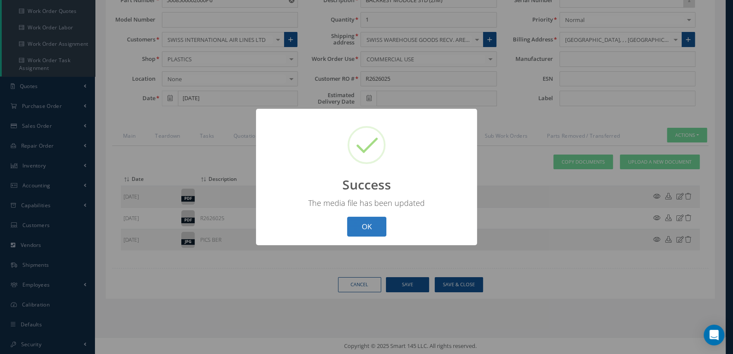
click at [376, 224] on button "OK" at bounding box center [366, 227] width 39 height 20
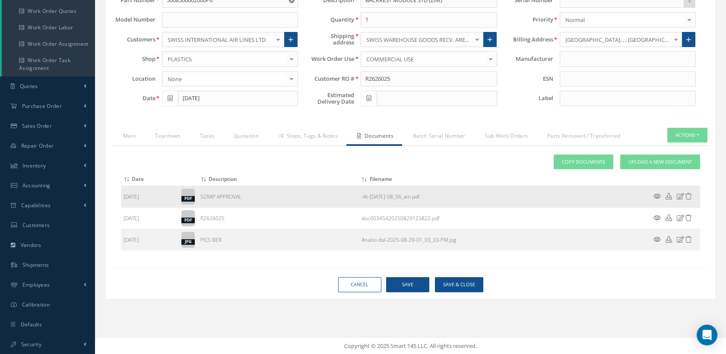
click at [656, 195] on icon at bounding box center [656, 196] width 7 height 6
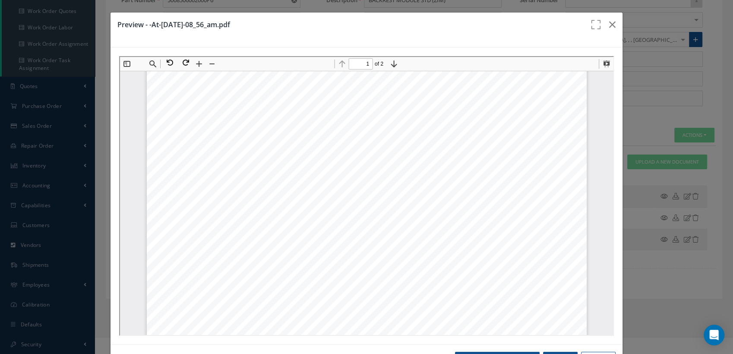
scroll to position [292, 0]
type input "2"
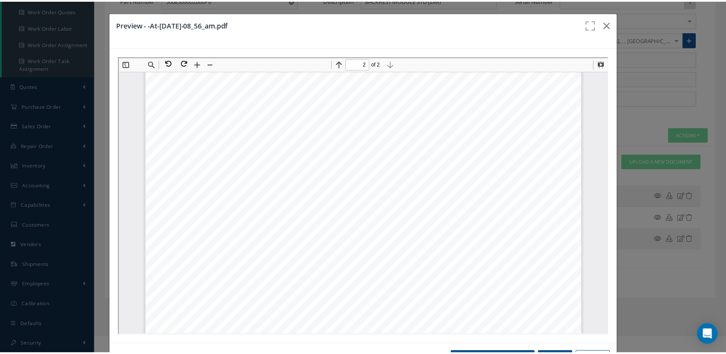
scroll to position [724, 0]
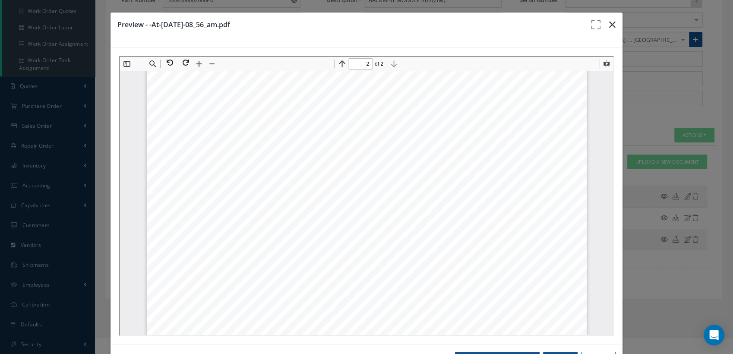
click at [609, 24] on icon "button" at bounding box center [612, 24] width 6 height 10
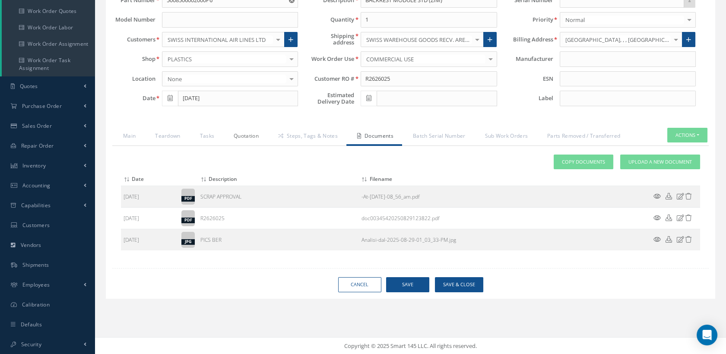
click at [253, 134] on link "Quotation" at bounding box center [245, 137] width 44 height 18
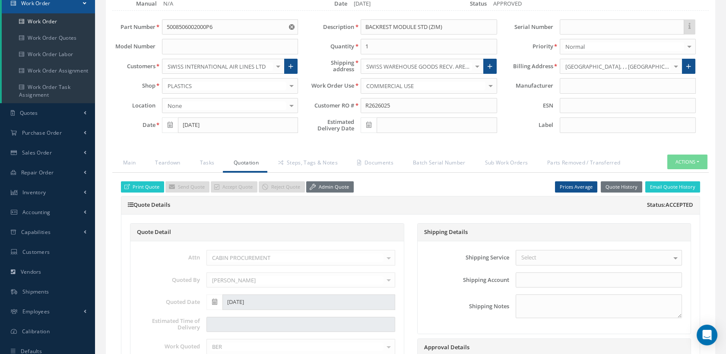
scroll to position [51, 0]
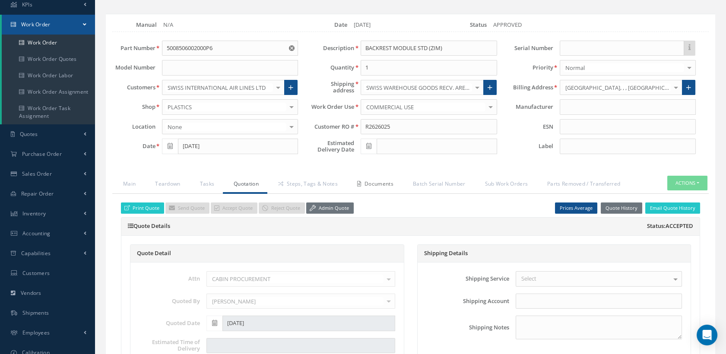
click at [370, 181] on link "Documents" at bounding box center [374, 185] width 56 height 18
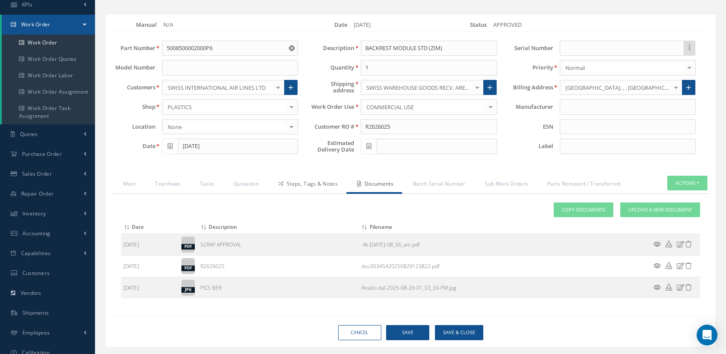
click at [289, 182] on link "Steps, Tags & Notes" at bounding box center [306, 185] width 79 height 18
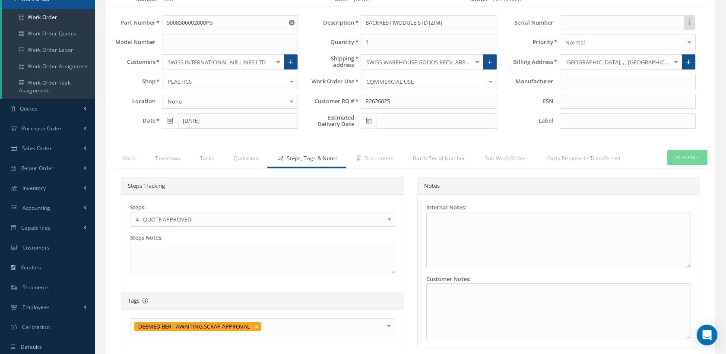
scroll to position [99, 0]
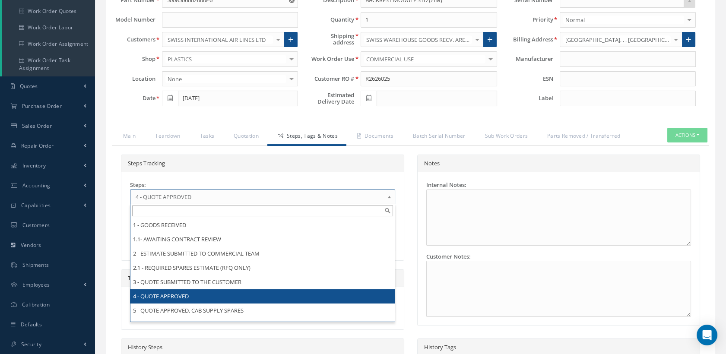
click at [245, 195] on span "4 - QUOTE APPROVED" at bounding box center [260, 197] width 248 height 10
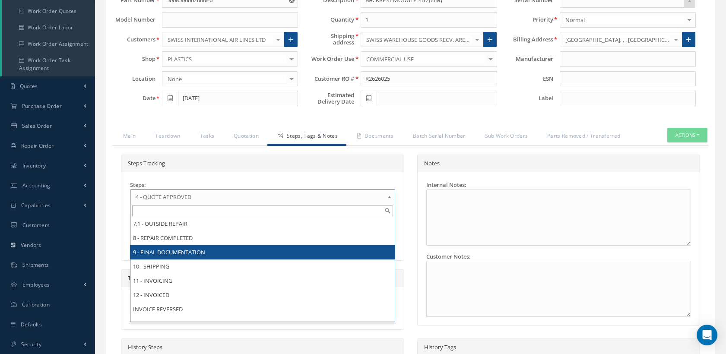
scroll to position [0, 0]
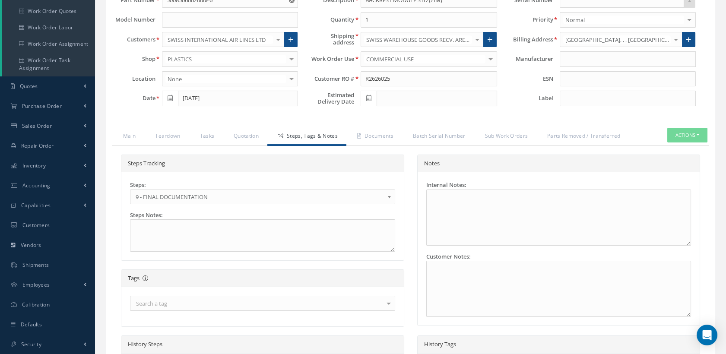
click at [262, 301] on div "Search a tag" at bounding box center [262, 303] width 265 height 15
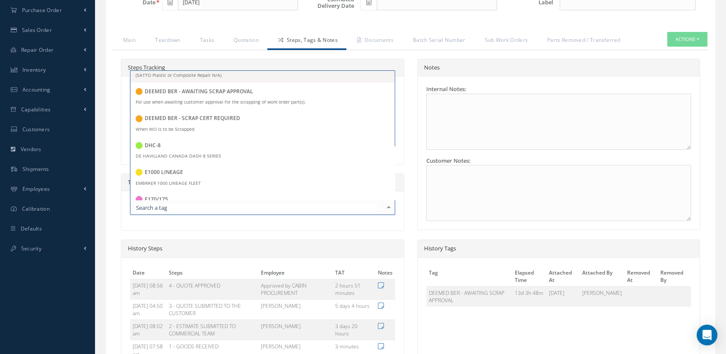
scroll to position [480, 0]
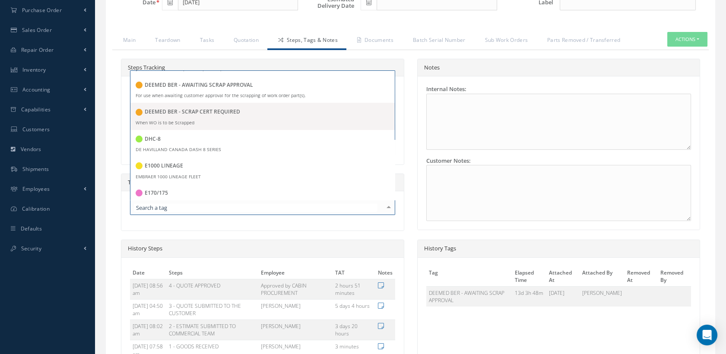
click at [230, 111] on h5 "DEEMED BER - SCRAP CERT REQUIRED" at bounding box center [192, 112] width 95 height 6
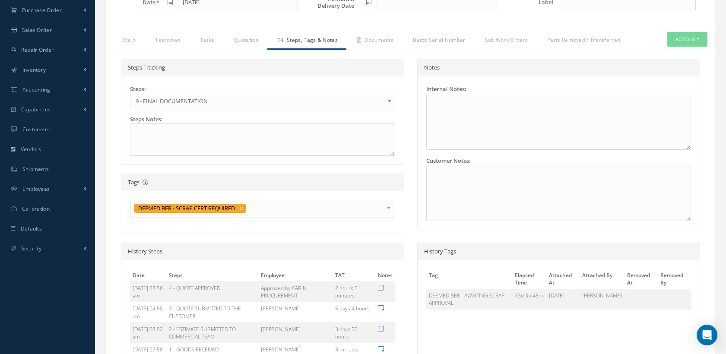
click at [288, 235] on div "Steps Tracking Steps: 1 - GOODS RECEIVED 1.1- AWAITING CONTRACT REVIEW 2 - ESTI…" at bounding box center [262, 151] width 296 height 184
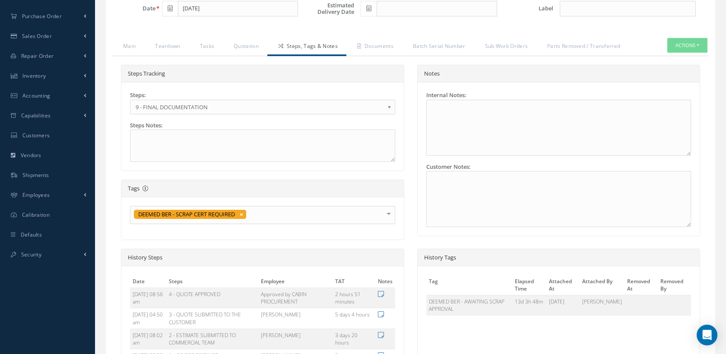
scroll to position [291, 0]
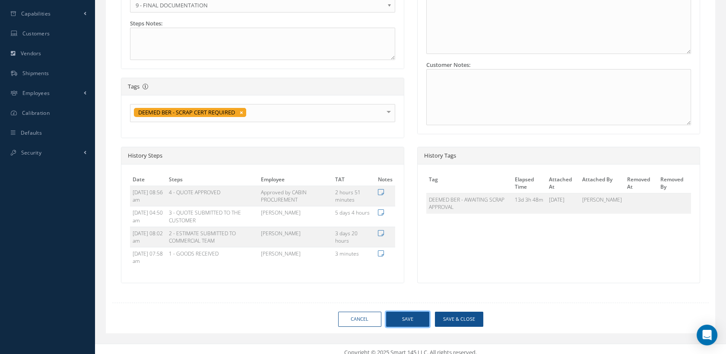
click at [406, 315] on button "Save" at bounding box center [407, 319] width 43 height 15
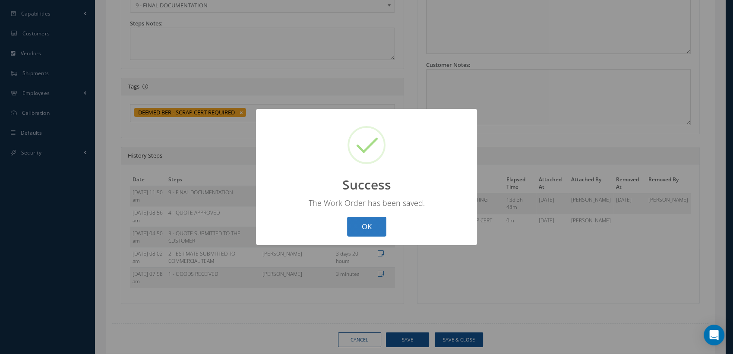
click at [372, 224] on button "OK" at bounding box center [366, 227] width 39 height 20
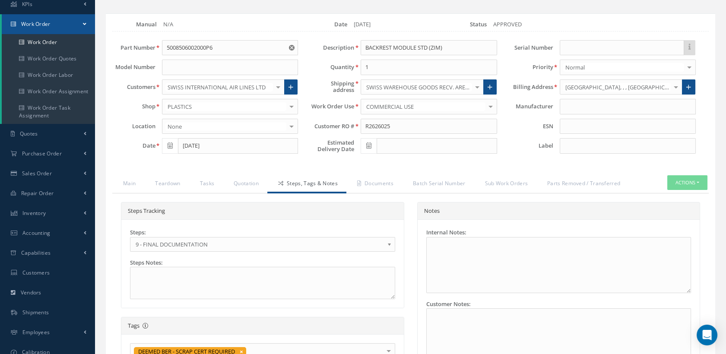
scroll to position [51, 0]
click at [671, 183] on button "Actions" at bounding box center [687, 183] width 40 height 15
click at [653, 209] on link "Close" at bounding box center [673, 210] width 69 height 12
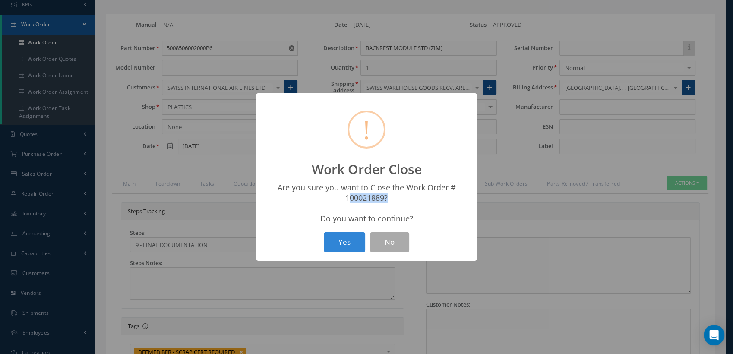
drag, startPoint x: 383, startPoint y: 197, endPoint x: 336, endPoint y: 199, distance: 47.1
click at [336, 199] on div "Are you sure you want to Close the Work Order # 100021889? Do you want to conti…" at bounding box center [367, 202] width 204 height 41
copy strong "100021889"
click at [346, 235] on button "Yes" at bounding box center [344, 242] width 41 height 20
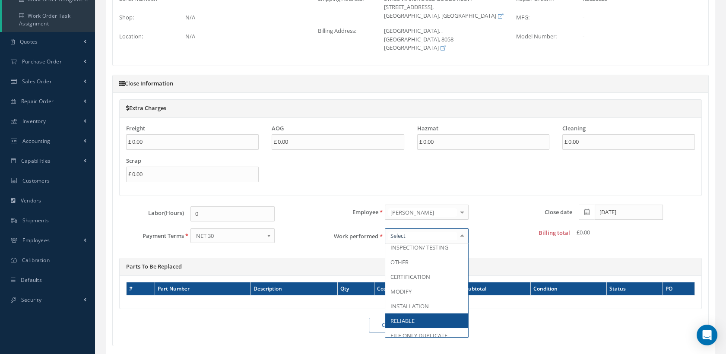
scroll to position [96, 0]
click at [400, 313] on span "BER" at bounding box center [395, 317] width 10 height 8
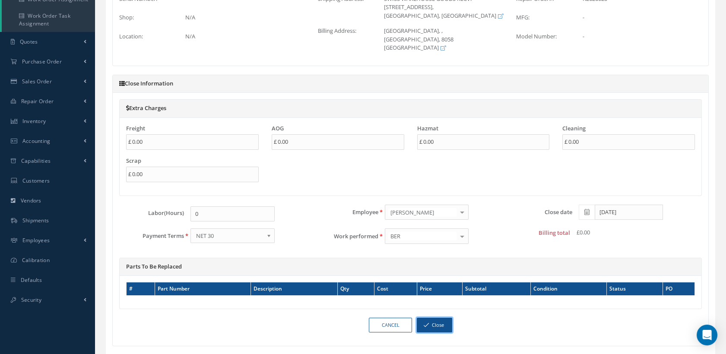
click at [428, 318] on button "Close" at bounding box center [434, 325] width 35 height 15
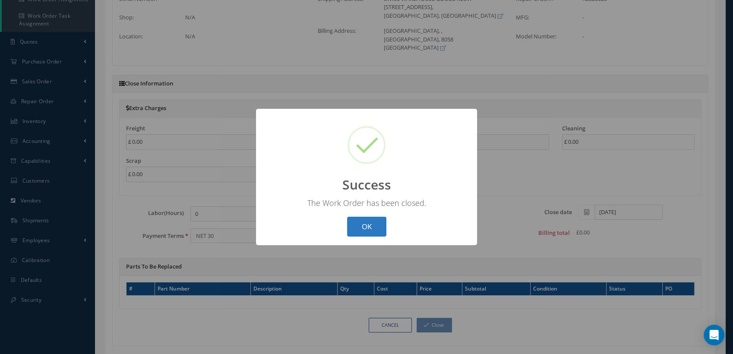
click at [377, 230] on button "OK" at bounding box center [366, 227] width 39 height 20
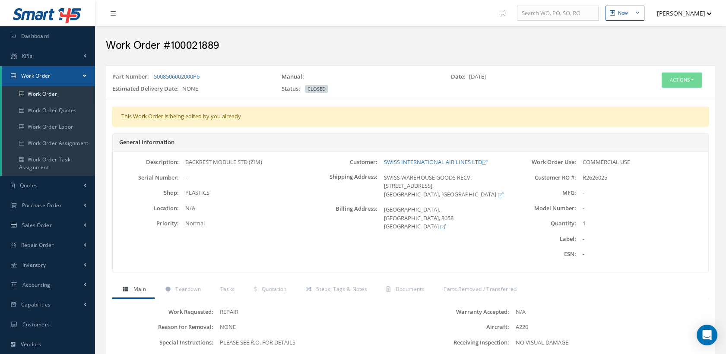
click at [671, 13] on button "[PERSON_NAME]" at bounding box center [680, 13] width 63 height 17
click at [650, 104] on link "Logout" at bounding box center [676, 102] width 69 height 15
